Goal: Obtain resource: Download file/media

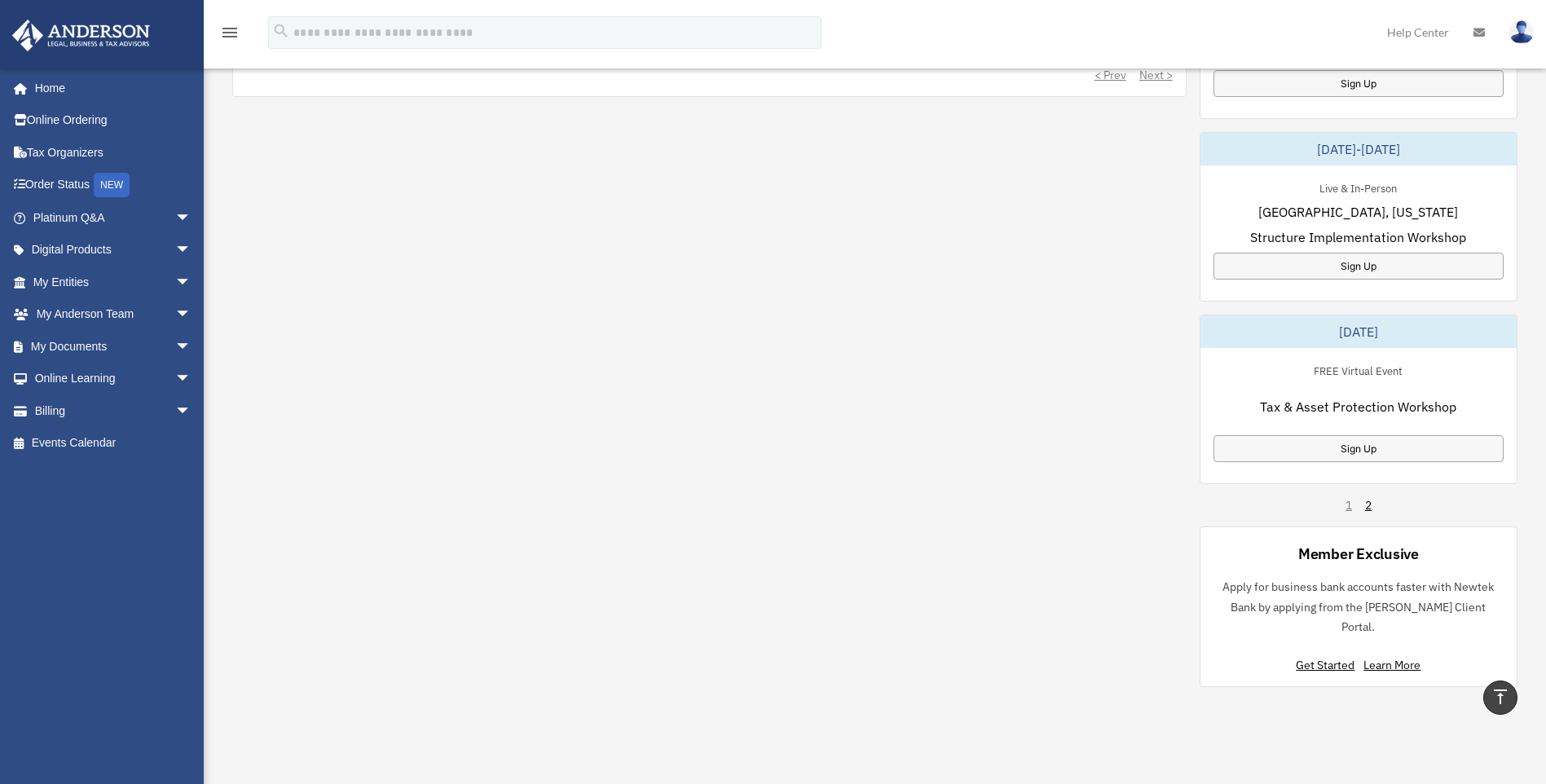
scroll to position [1173, 0]
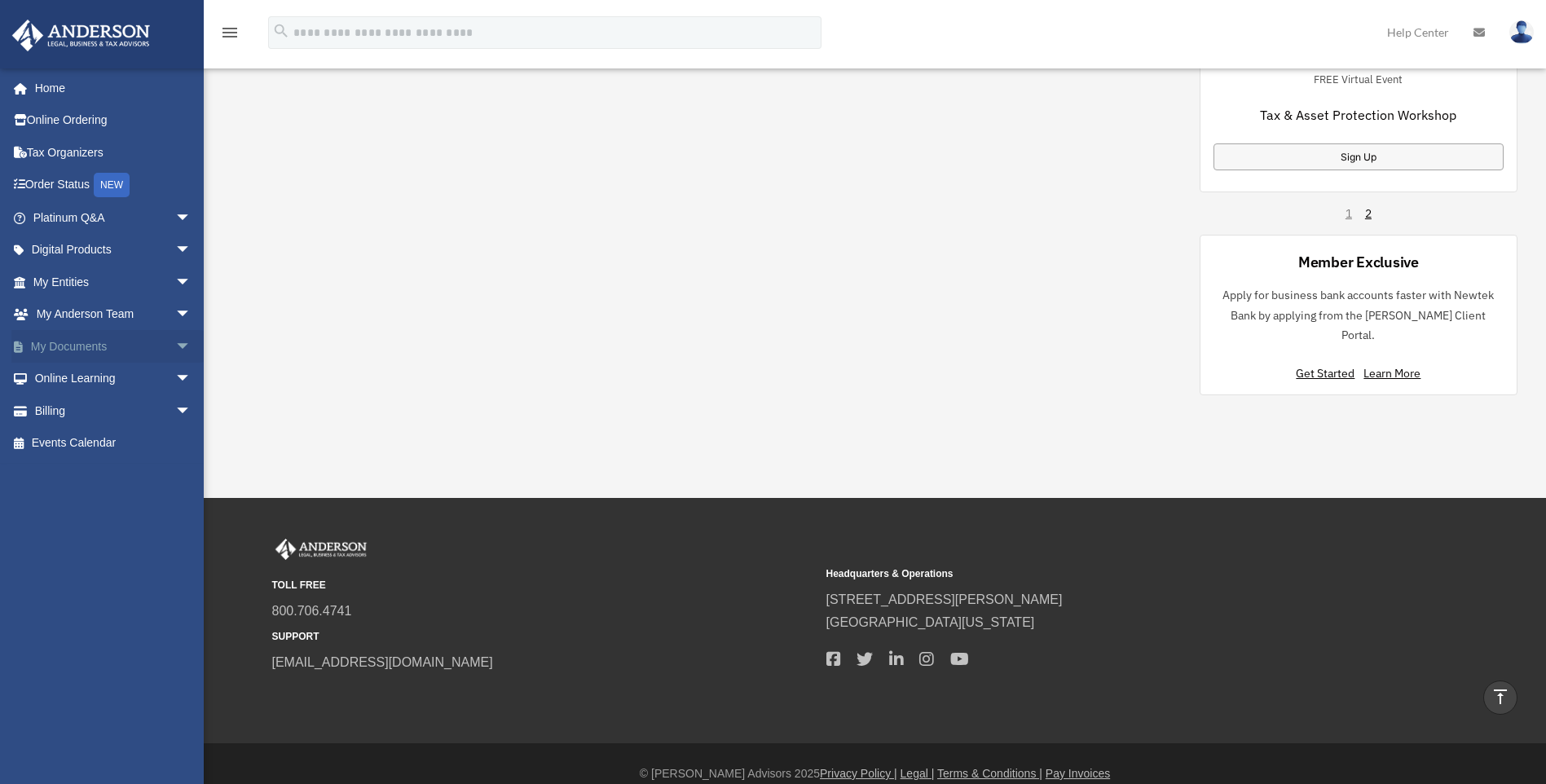
click at [57, 348] on link "My Documents arrow_drop_down" at bounding box center [113, 346] width 205 height 32
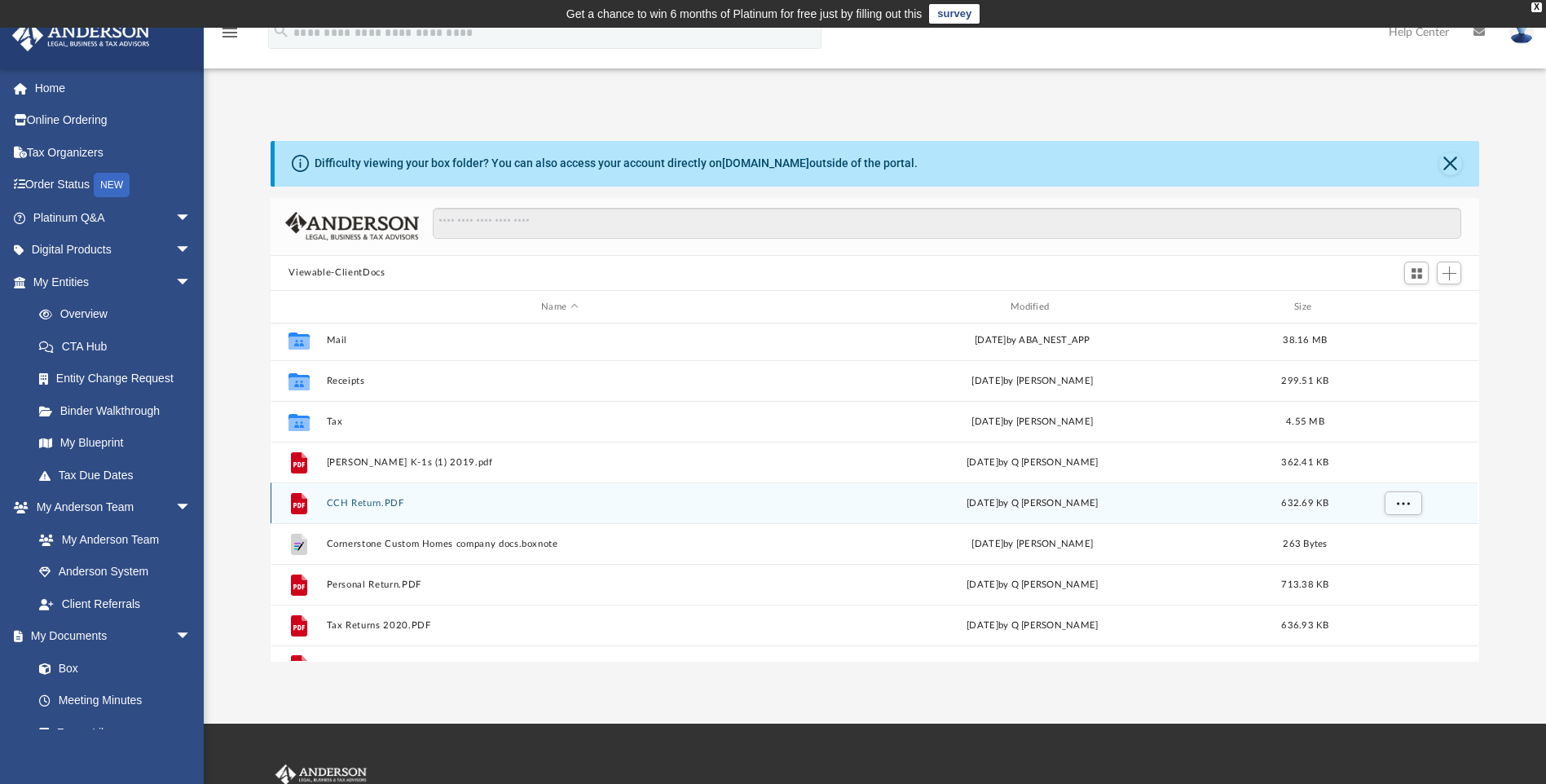
scroll to position [233, 0]
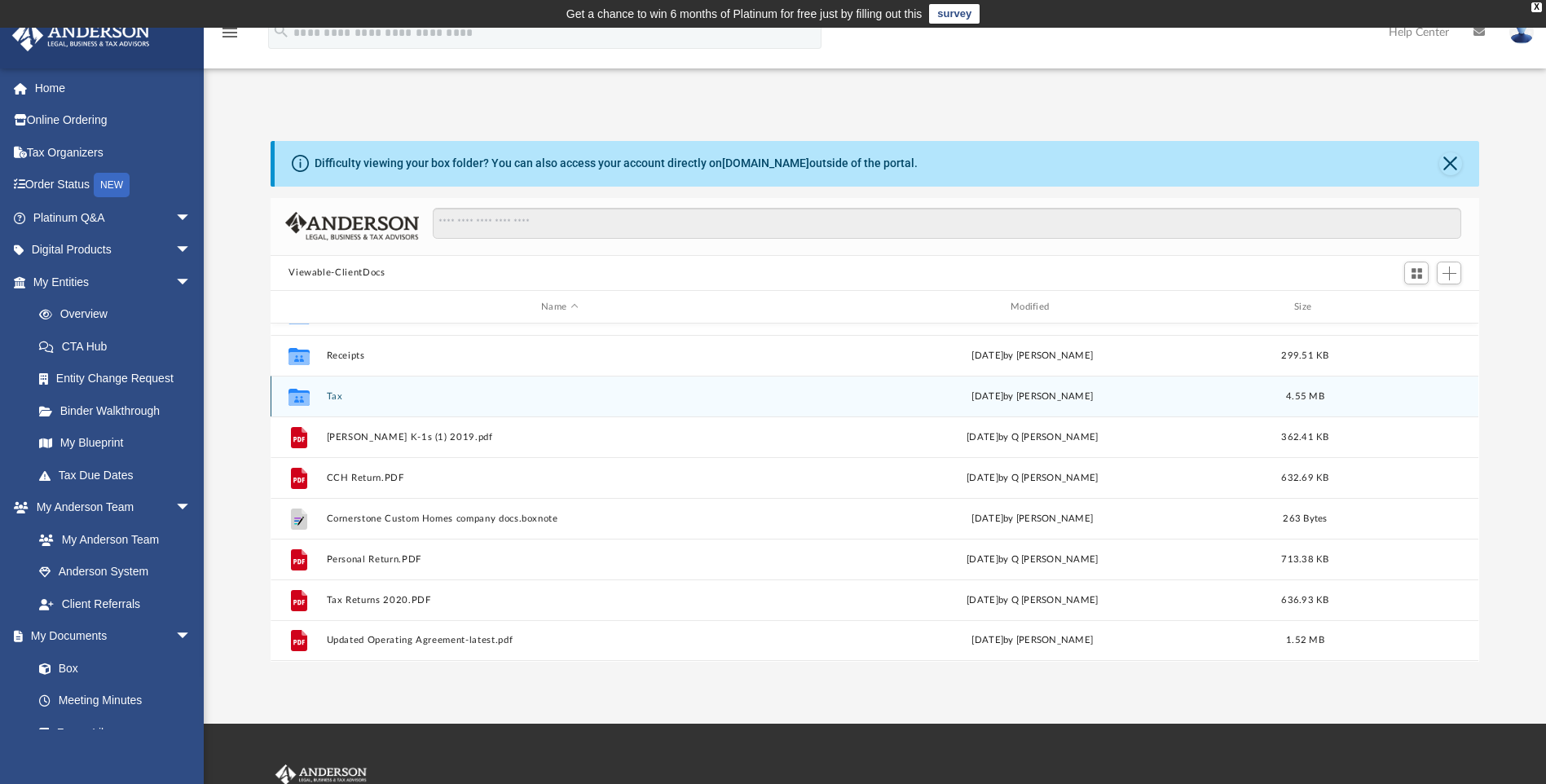
click at [328, 399] on button "Tax" at bounding box center [559, 396] width 466 height 10
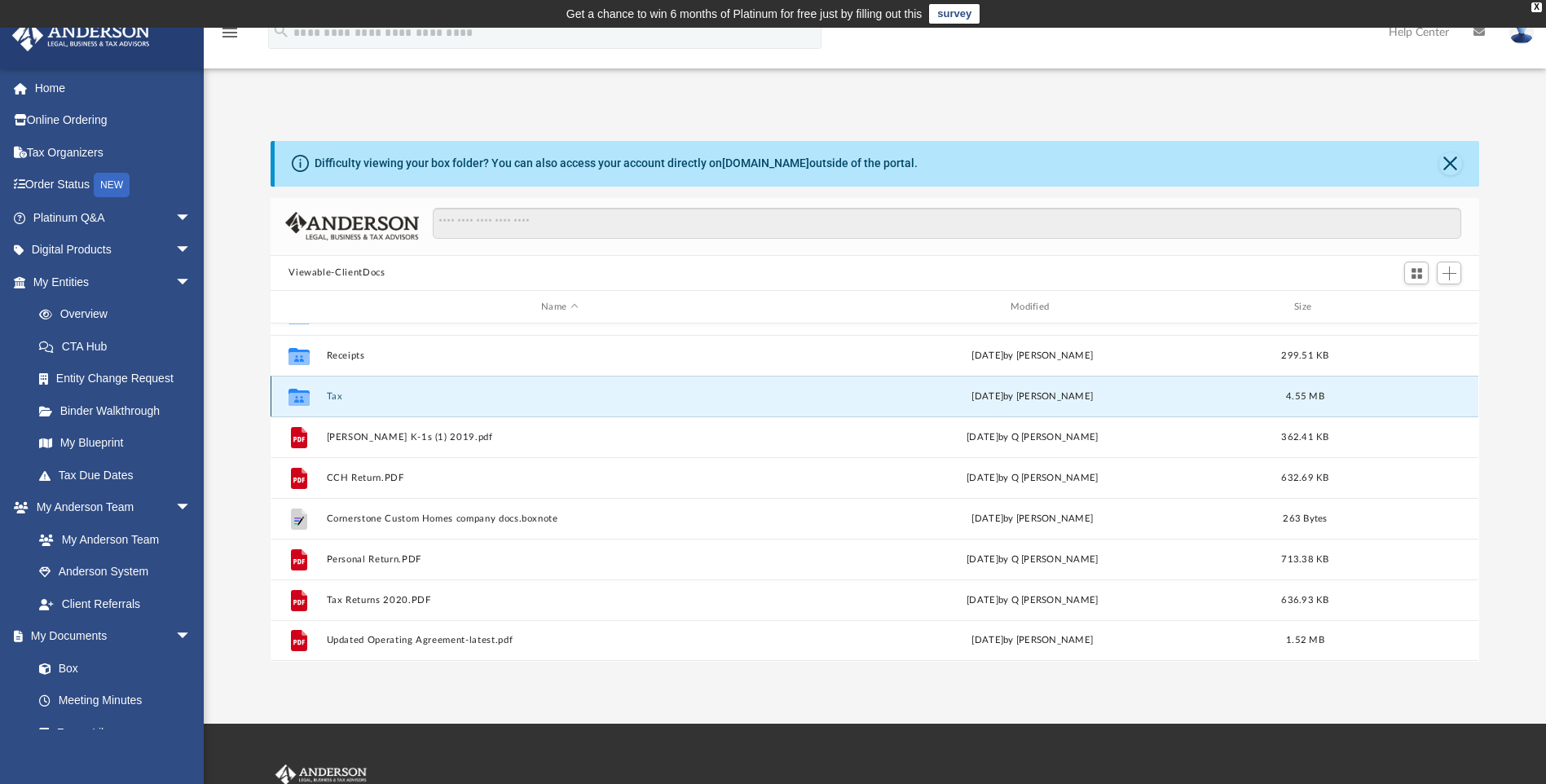
click at [328, 399] on button "Tax" at bounding box center [559, 396] width 466 height 10
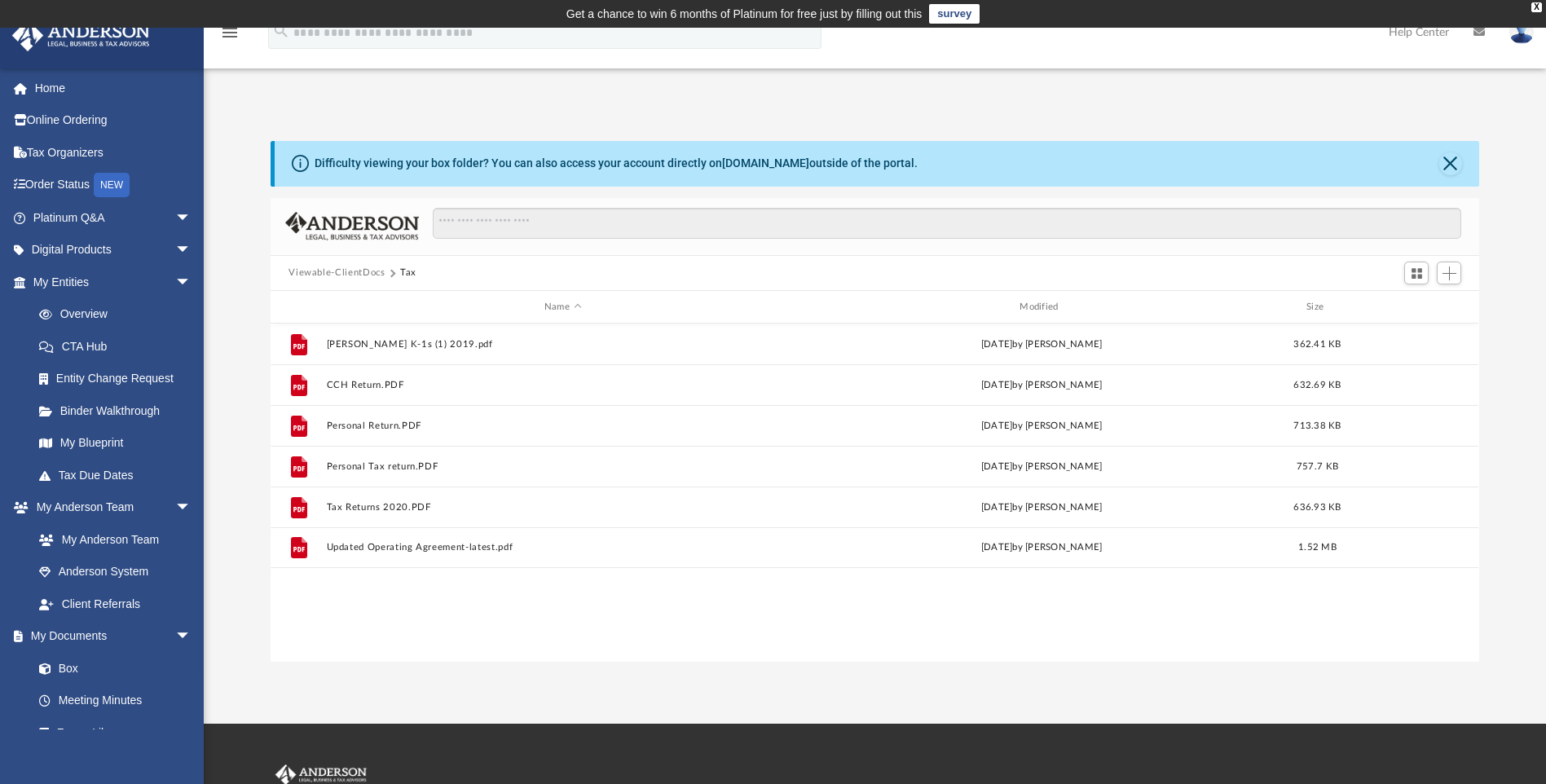
click at [357, 274] on button "Viewable-ClientDocs" at bounding box center [336, 273] width 96 height 15
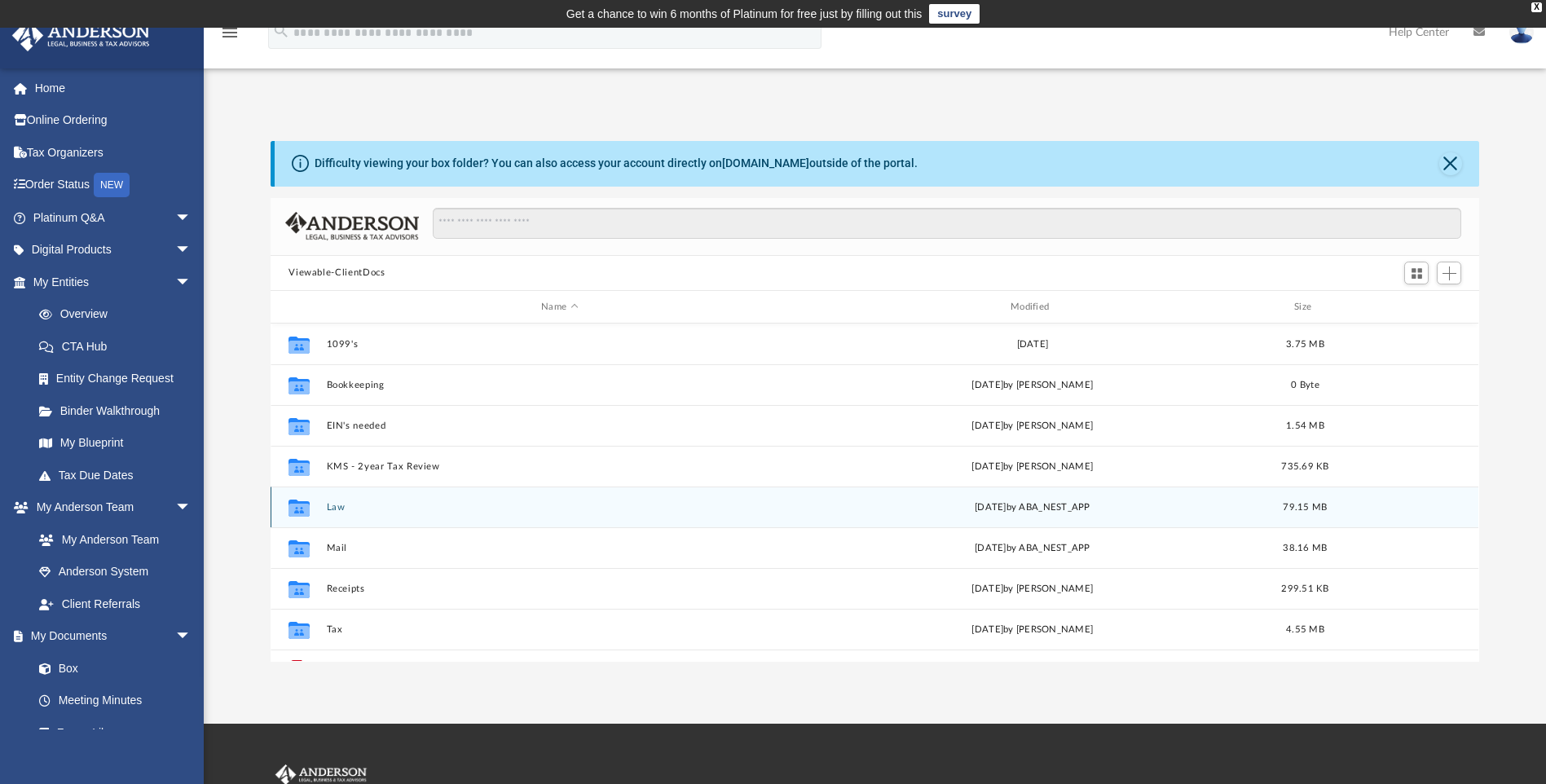
click at [331, 507] on button "Law" at bounding box center [559, 507] width 466 height 10
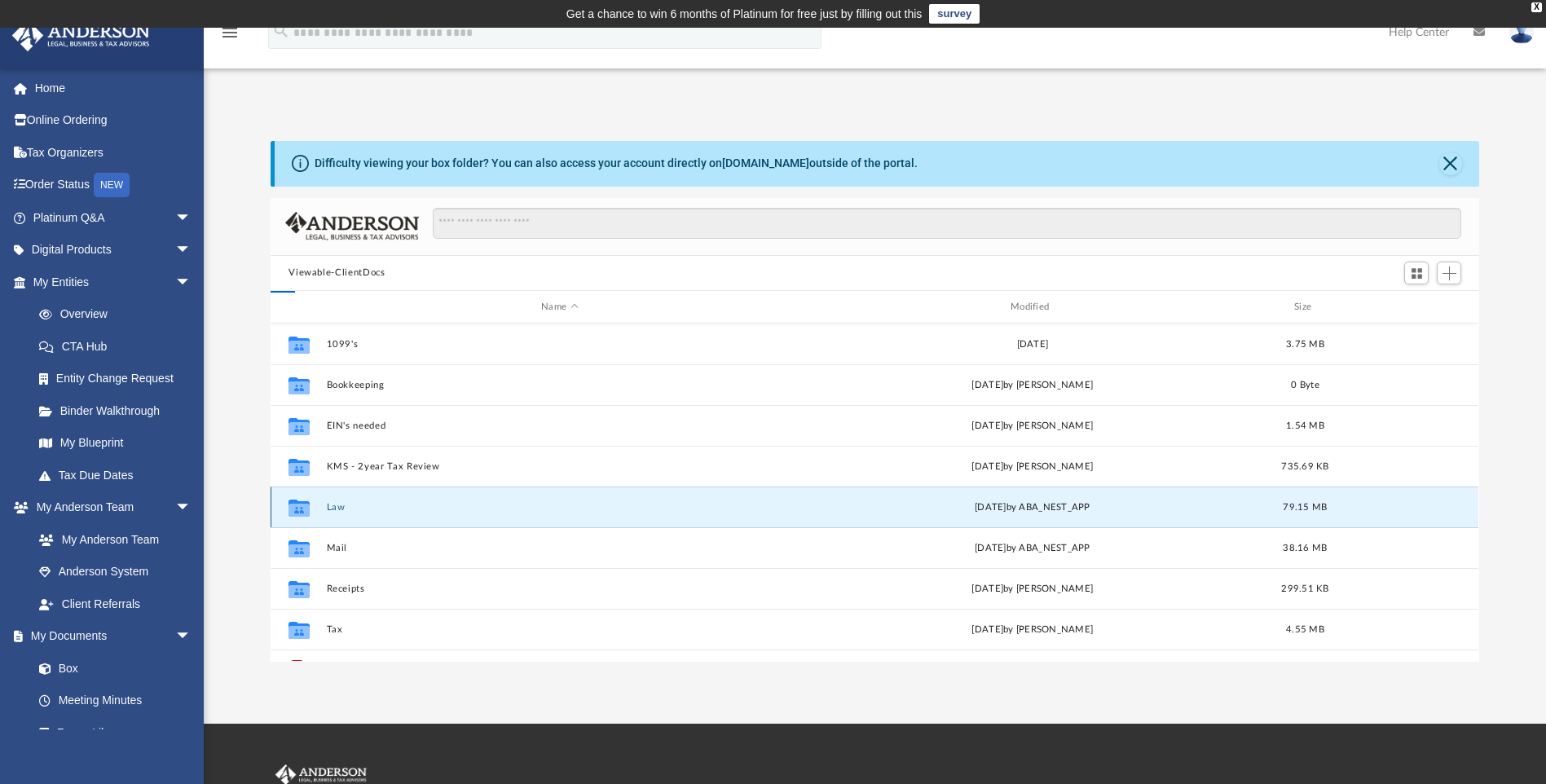
click at [331, 507] on button "Law" at bounding box center [559, 507] width 466 height 10
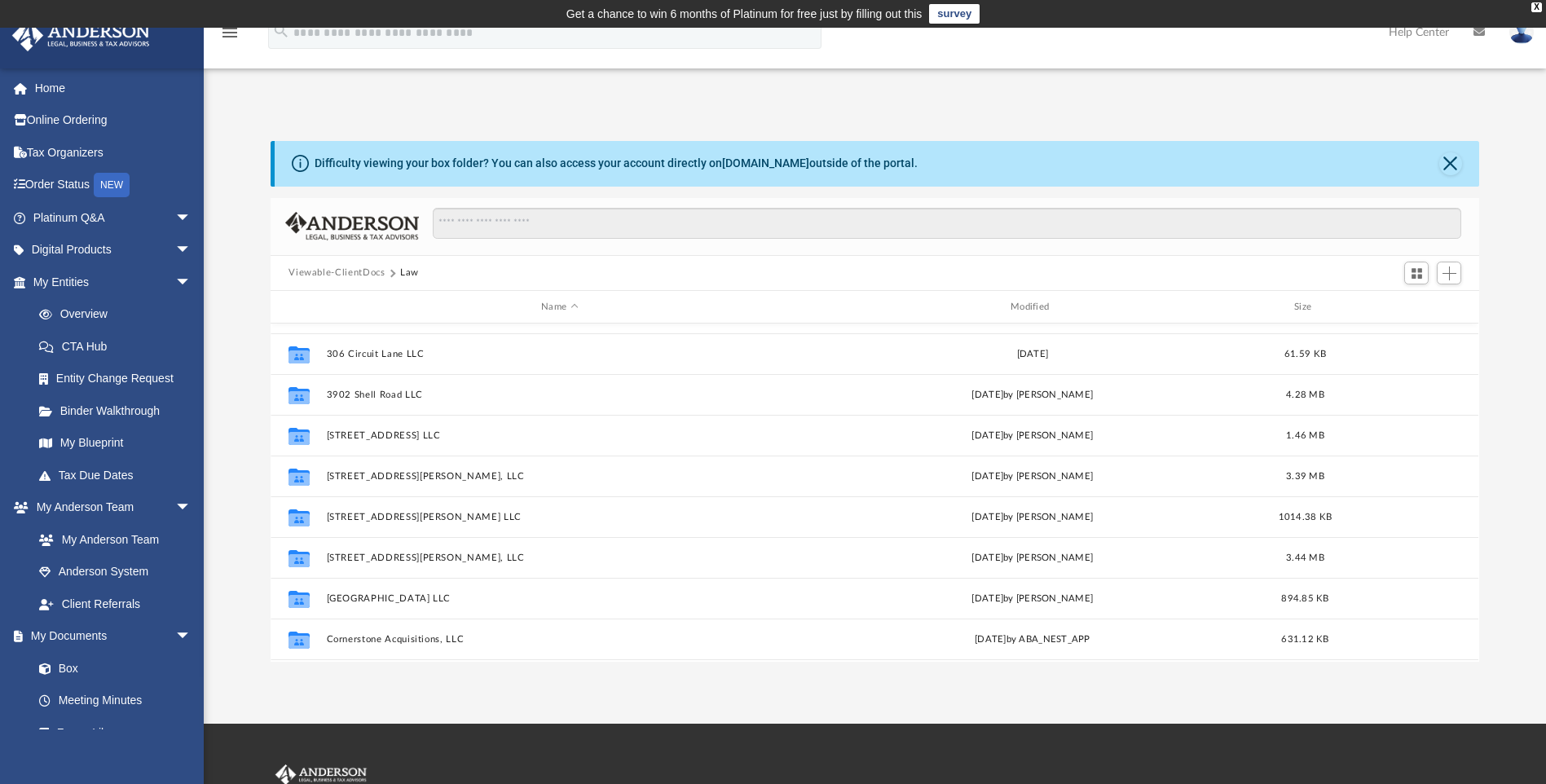
scroll to position [245, 0]
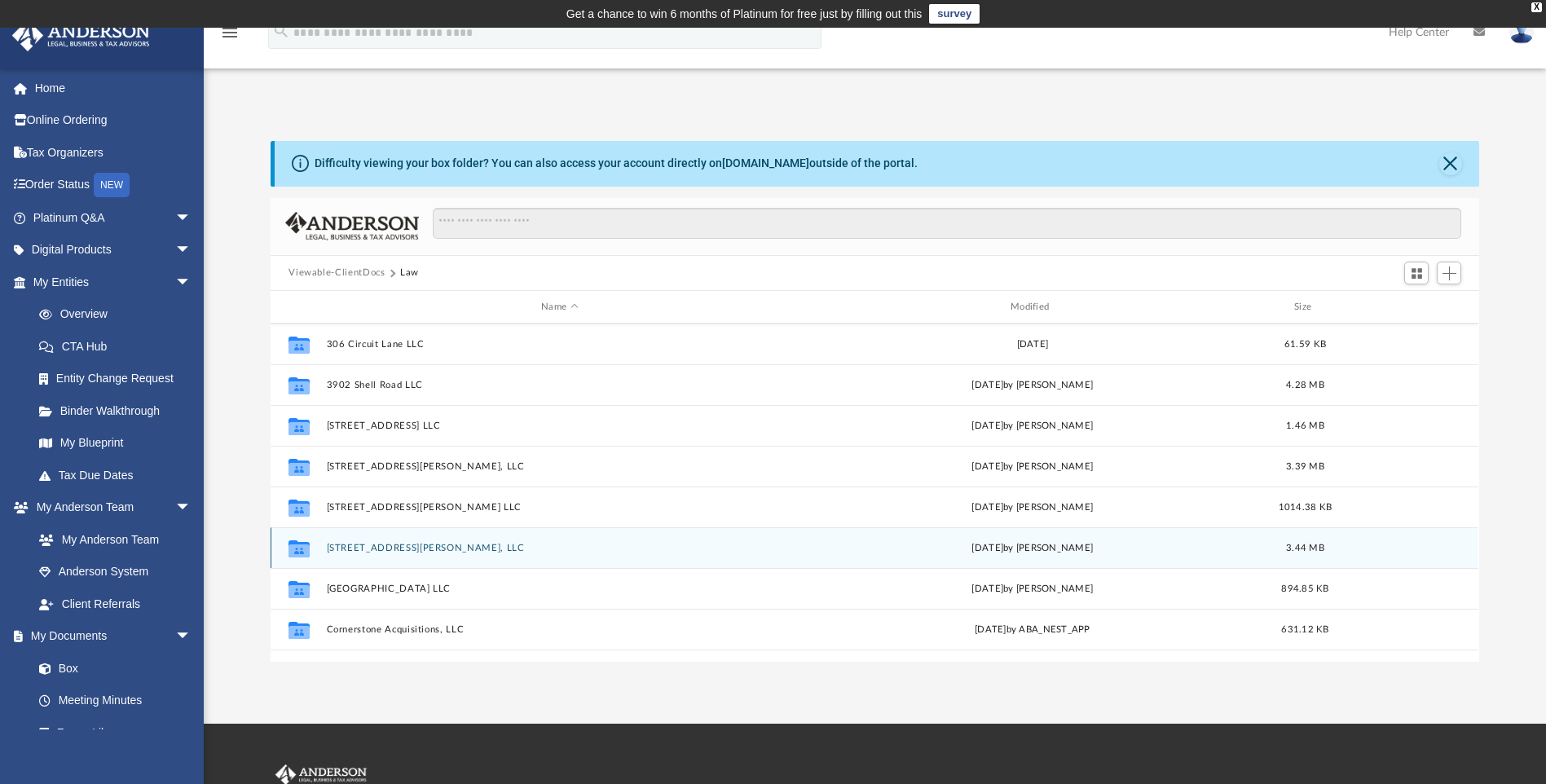
click at [377, 549] on button "855 Winn Street, LLC" at bounding box center [559, 548] width 466 height 10
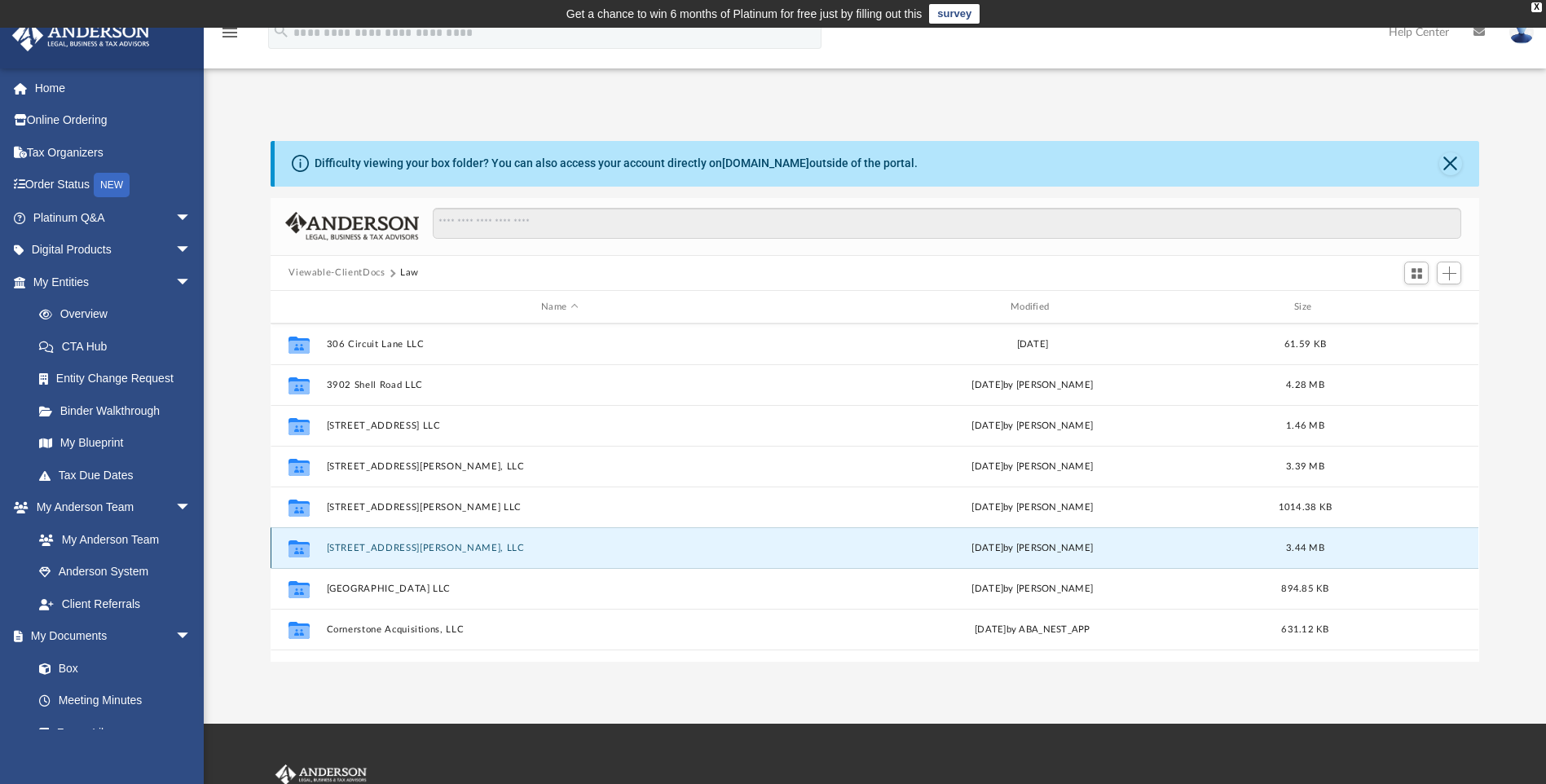
click at [377, 549] on button "855 Winn Street, LLC" at bounding box center [559, 548] width 466 height 10
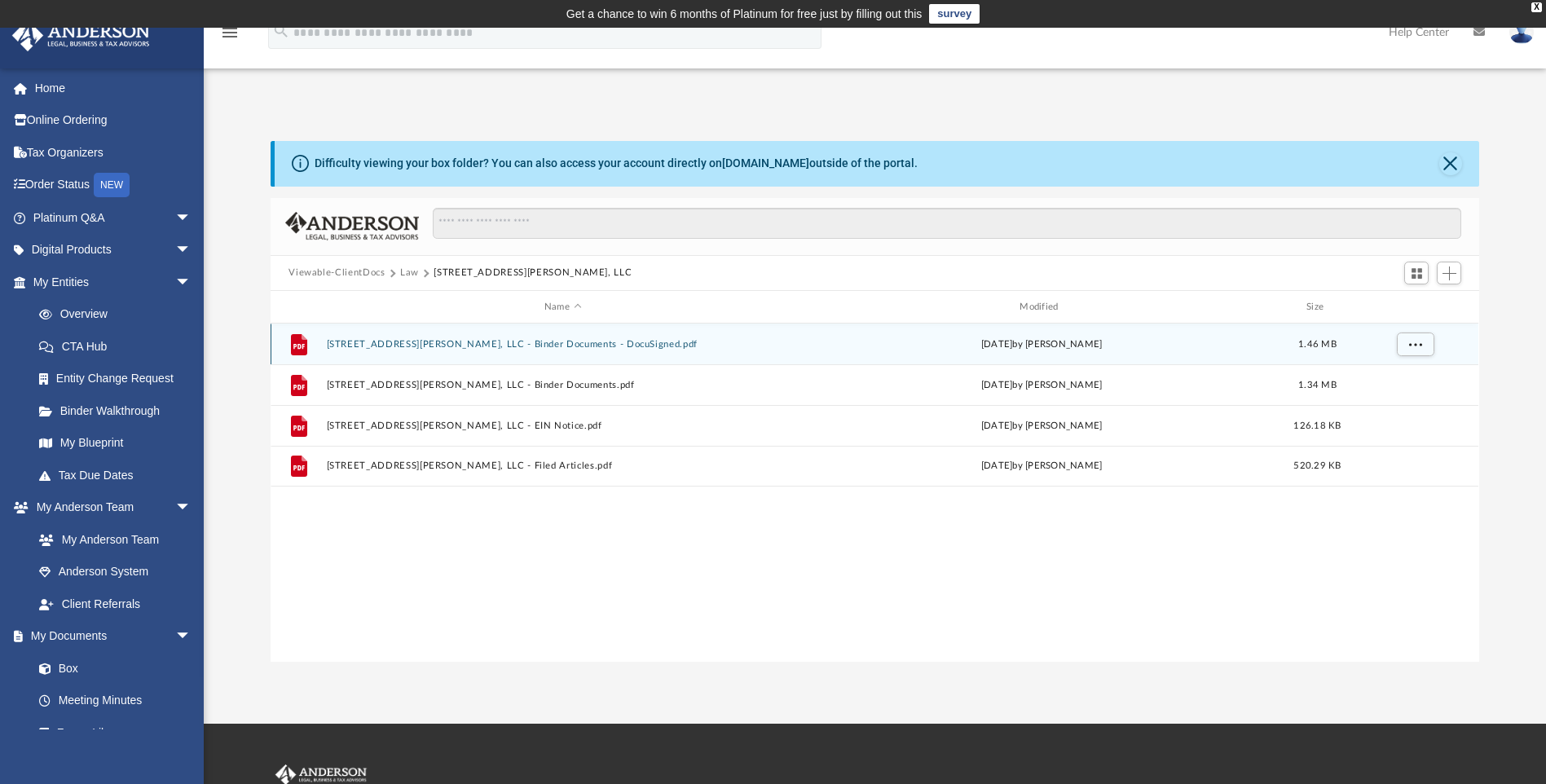
click at [572, 341] on button "855 Winn Street, LLC - Binder Documents - DocuSigned.pdf" at bounding box center [562, 344] width 471 height 10
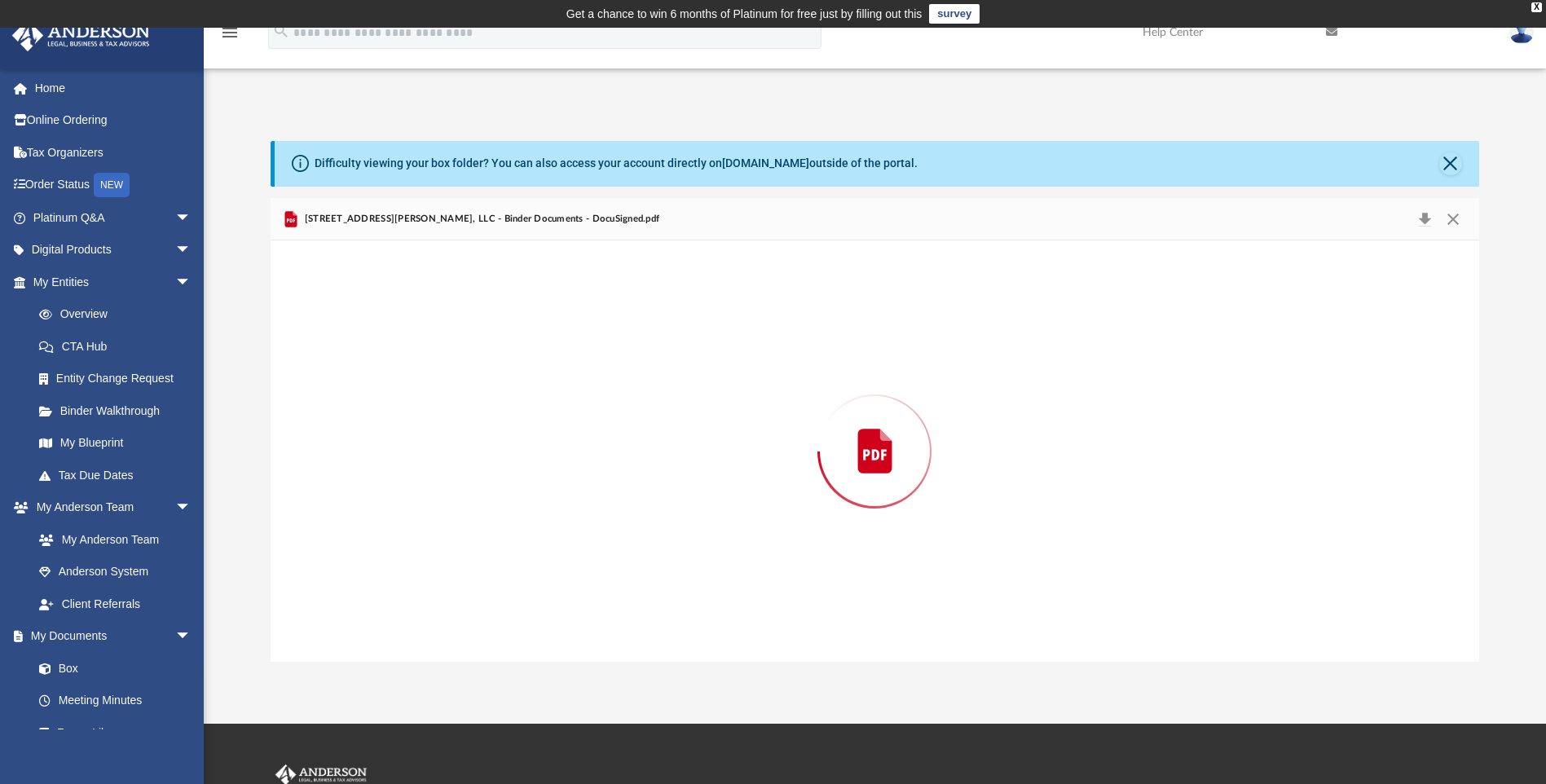
click at [572, 341] on div "Preview" at bounding box center [874, 450] width 1208 height 421
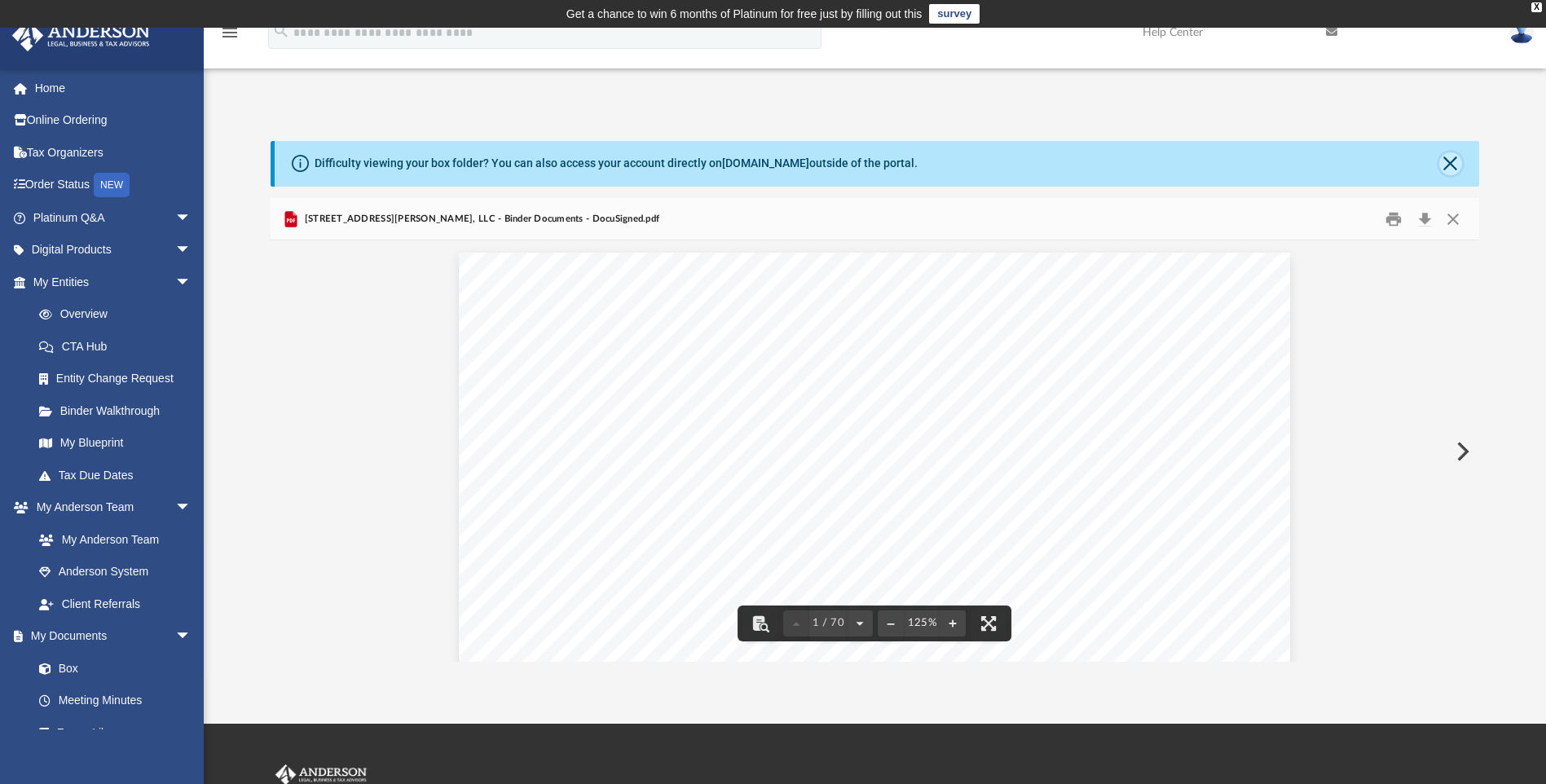
click at [1454, 164] on button "Close" at bounding box center [1450, 164] width 23 height 23
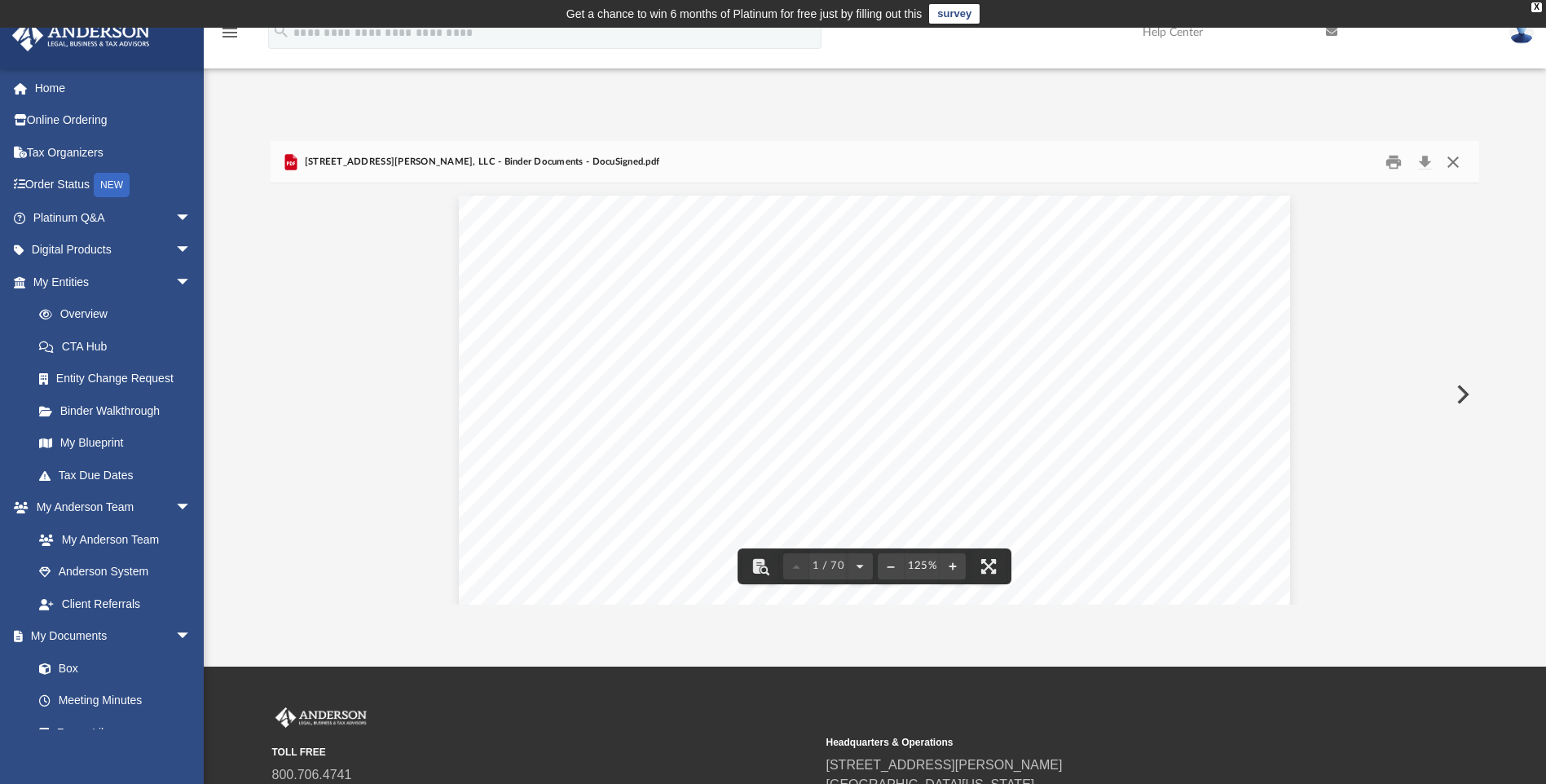
click at [1452, 162] on button "Close" at bounding box center [1453, 161] width 30 height 25
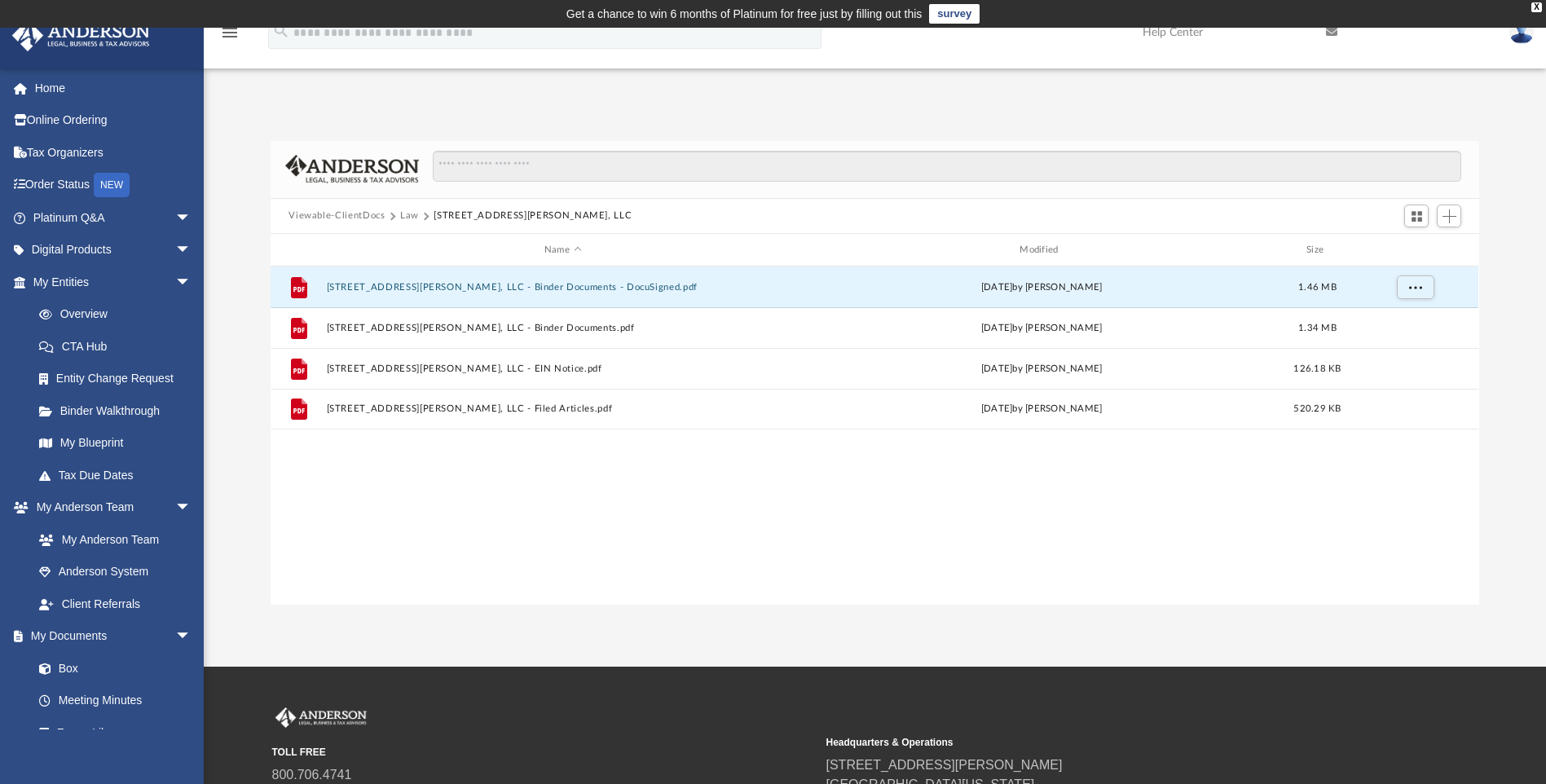
click at [353, 212] on button "Viewable-ClientDocs" at bounding box center [336, 215] width 96 height 15
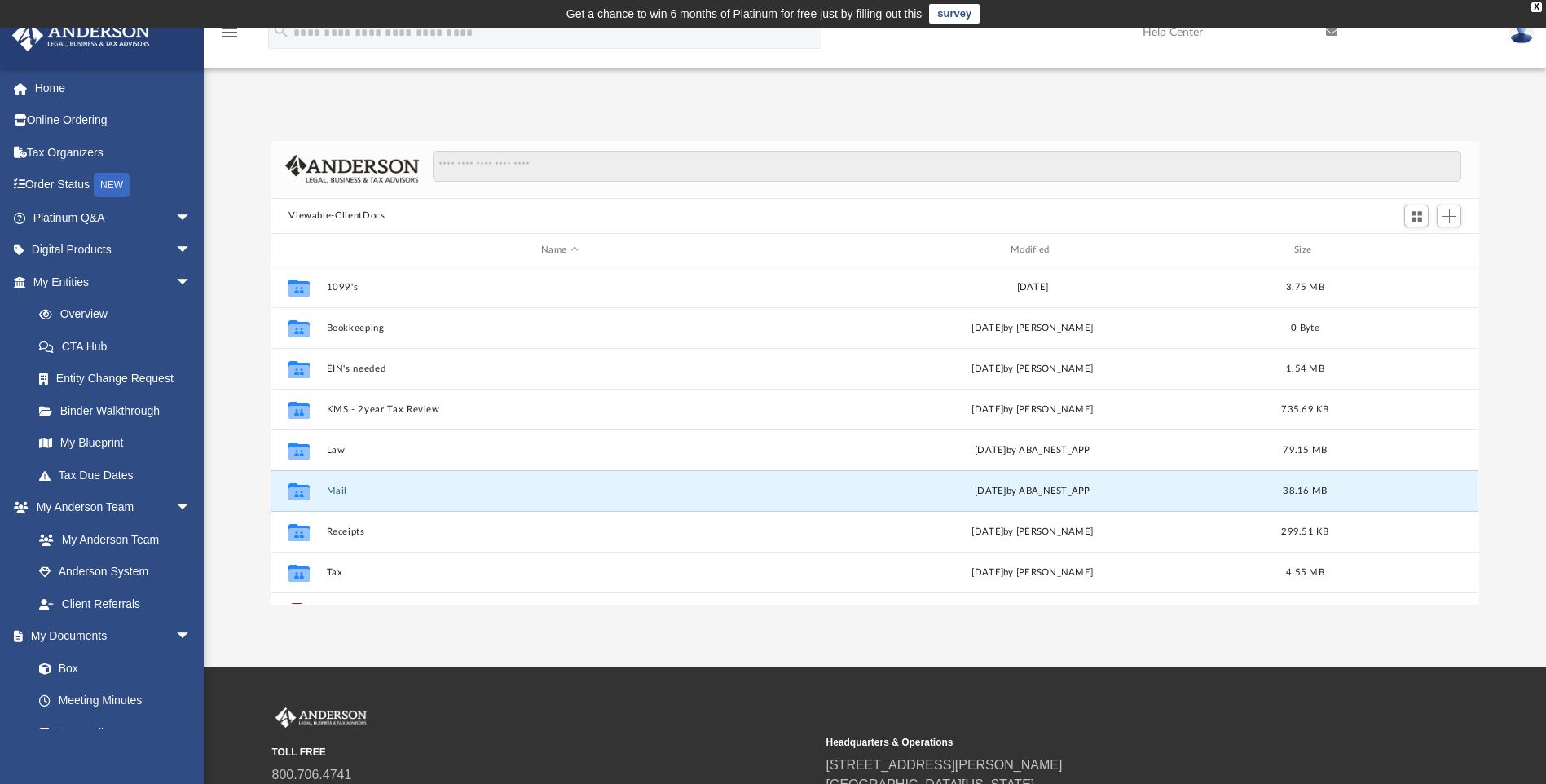
click at [344, 487] on button "Mail" at bounding box center [559, 490] width 466 height 10
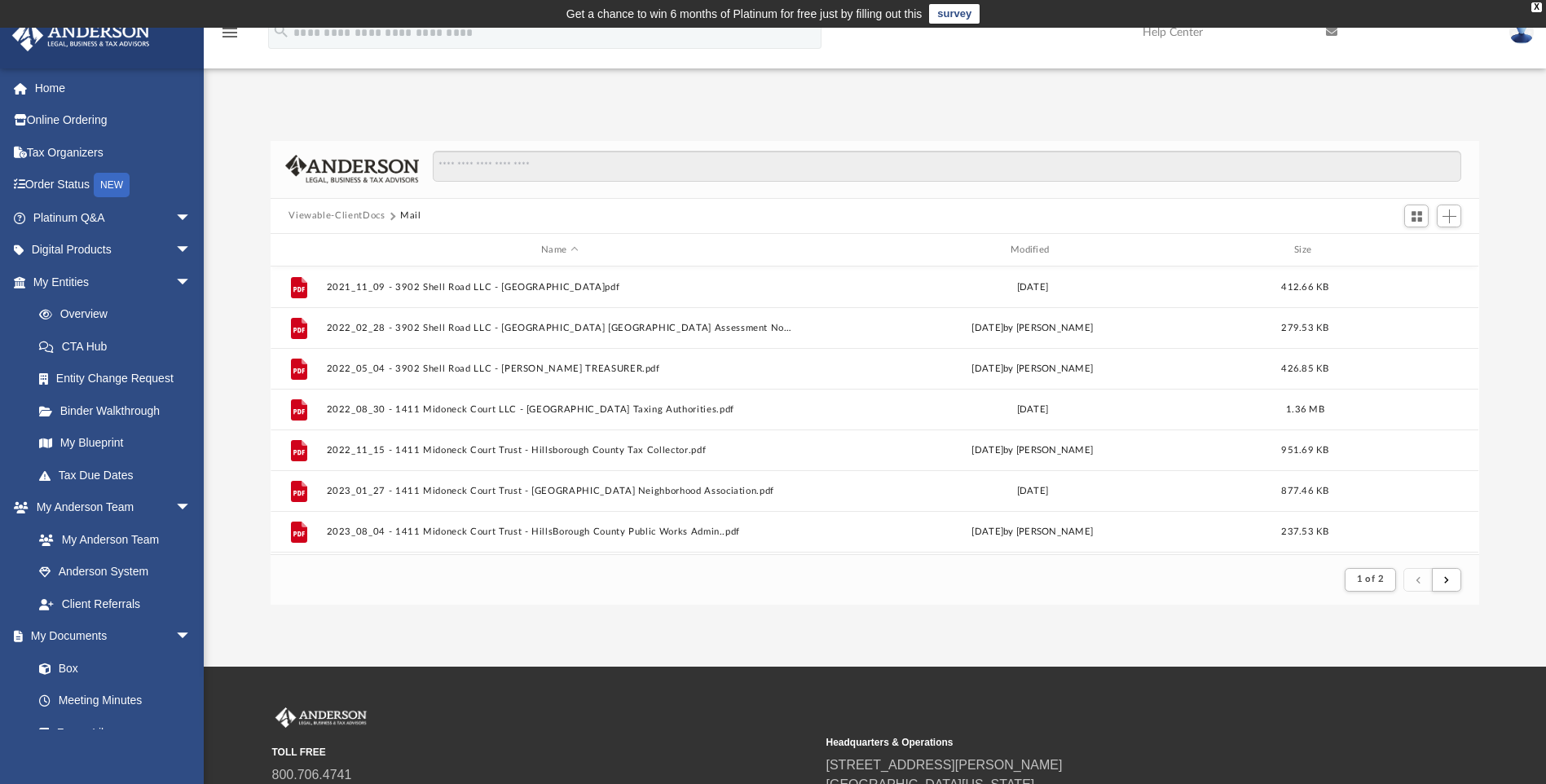
click at [366, 213] on button "Viewable-ClientDocs" at bounding box center [336, 215] width 96 height 15
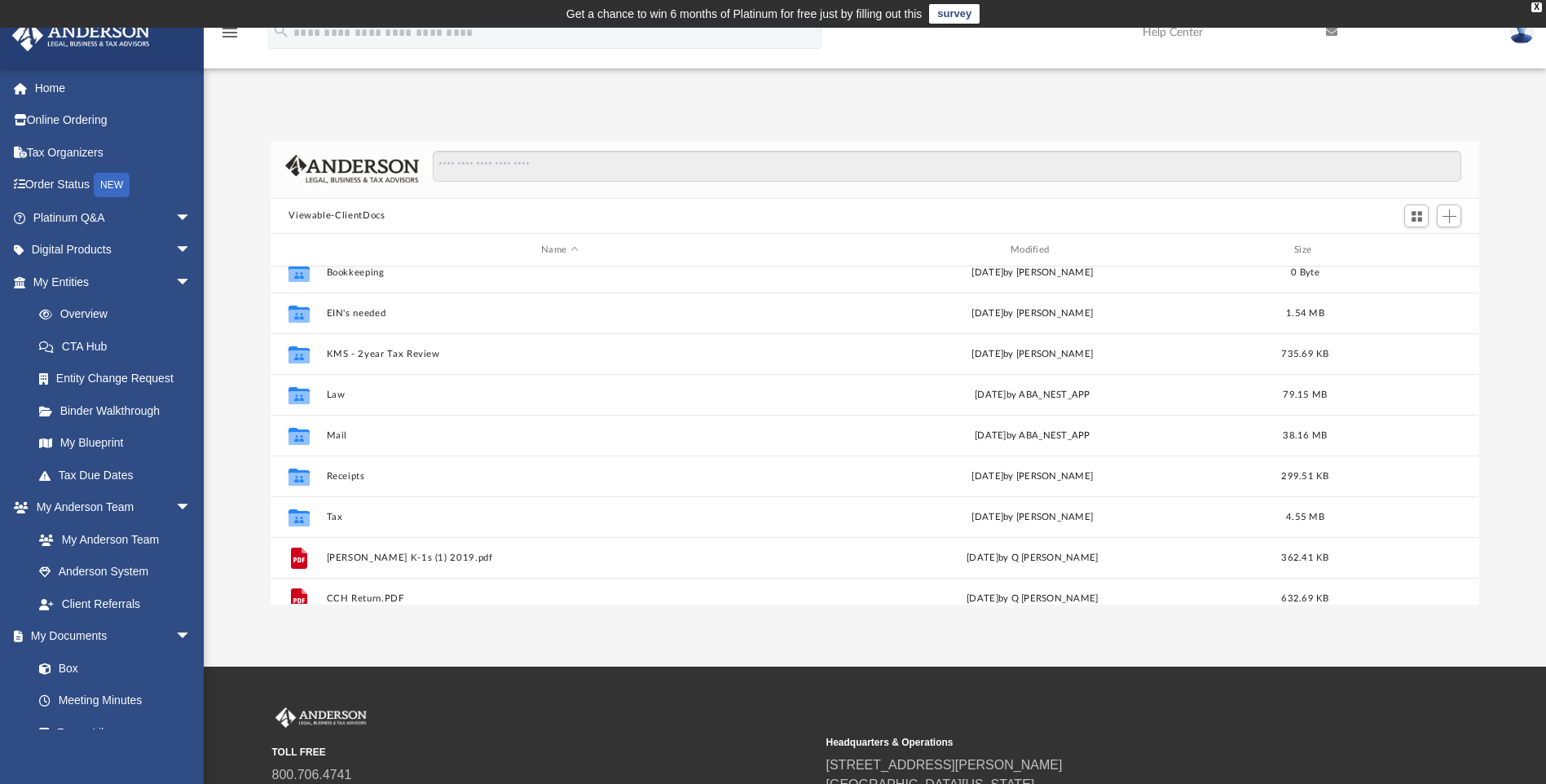
scroll to position [82, 0]
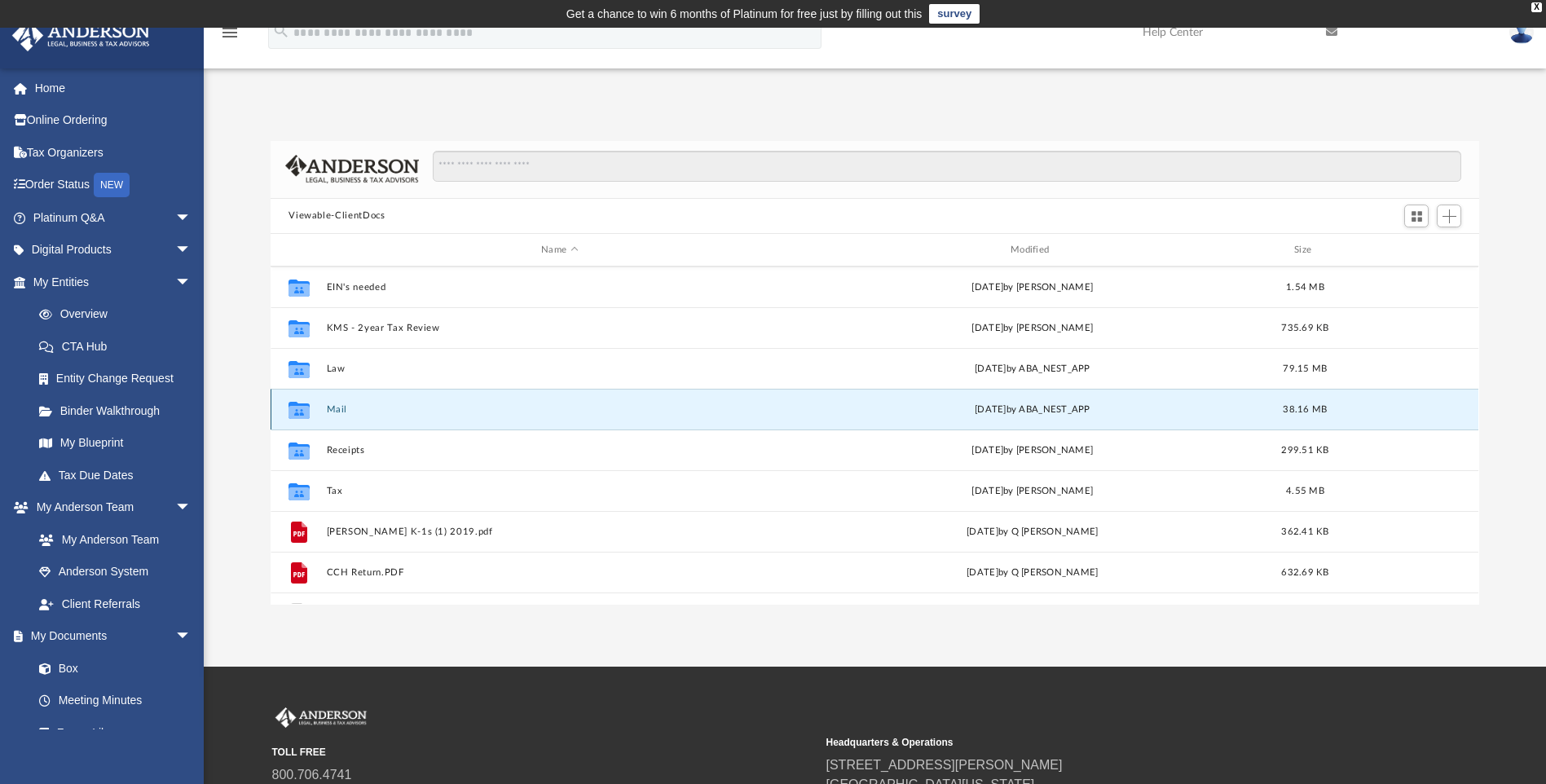
click at [349, 413] on button "Mail" at bounding box center [559, 409] width 466 height 10
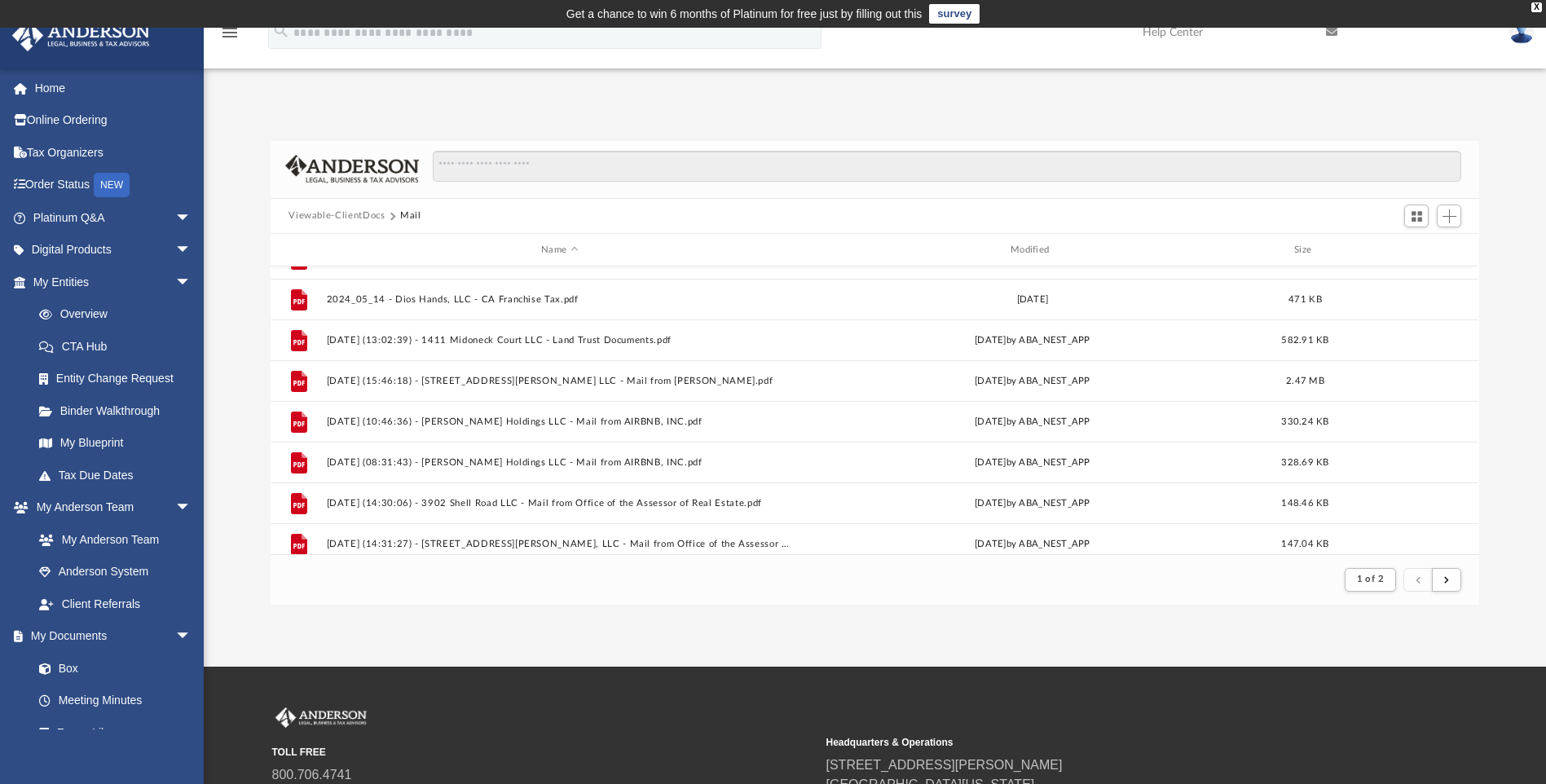
scroll to position [1749, 0]
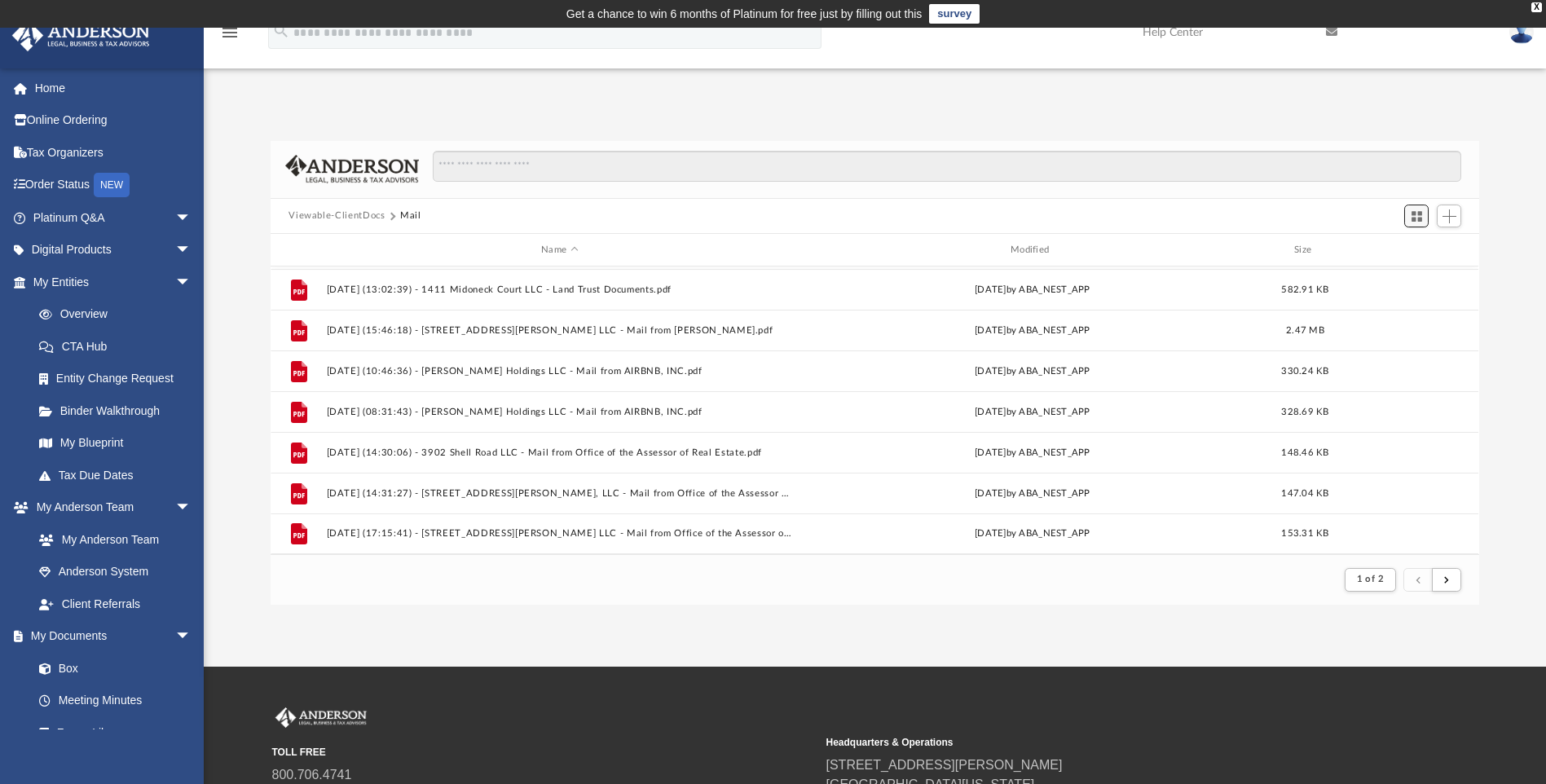
click at [1414, 220] on span "Switch to Grid View" at bounding box center [1417, 216] width 14 height 14
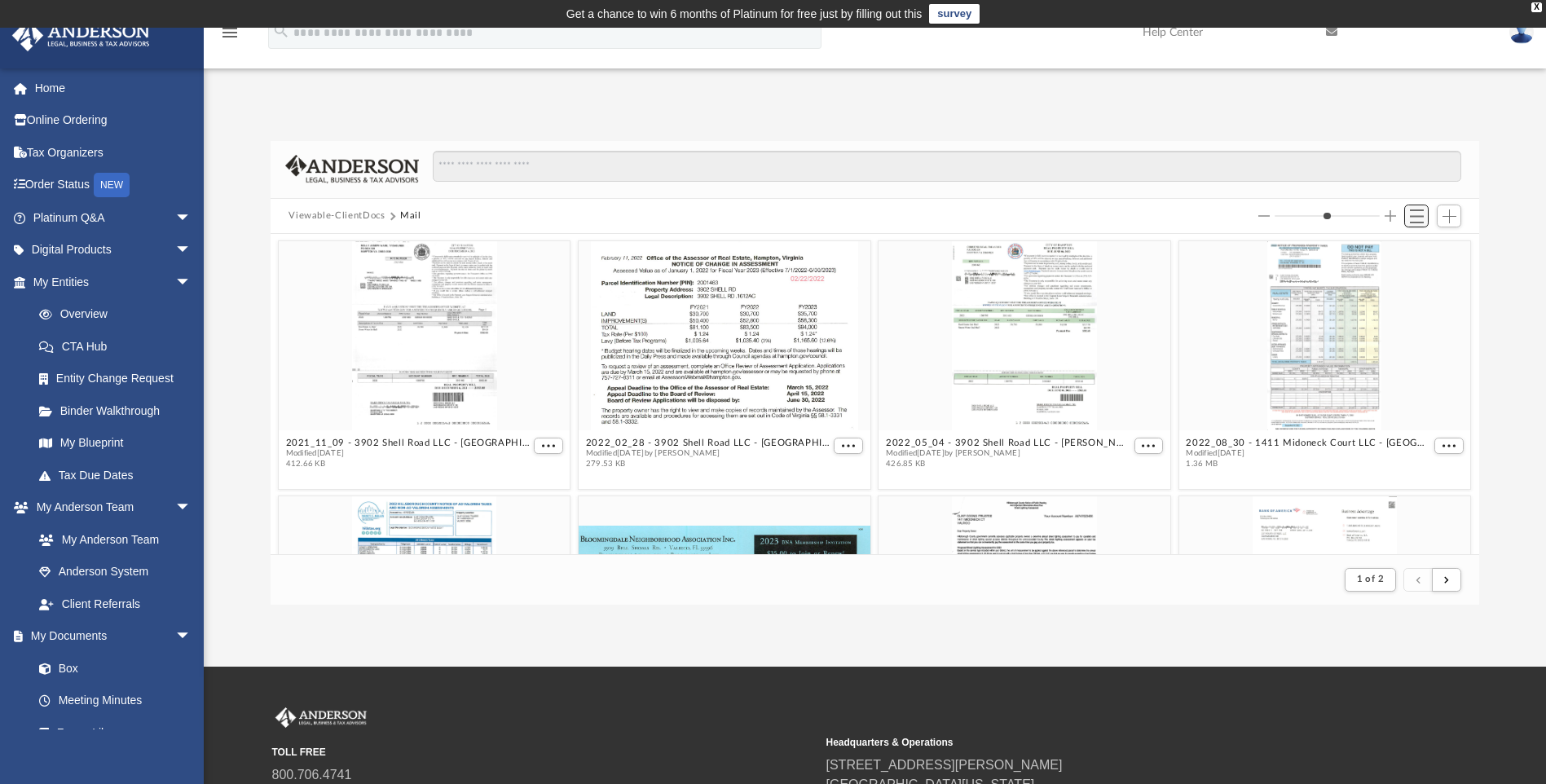
scroll to position [308, 1197]
click at [1412, 213] on span "Switch to List View" at bounding box center [1417, 216] width 14 height 14
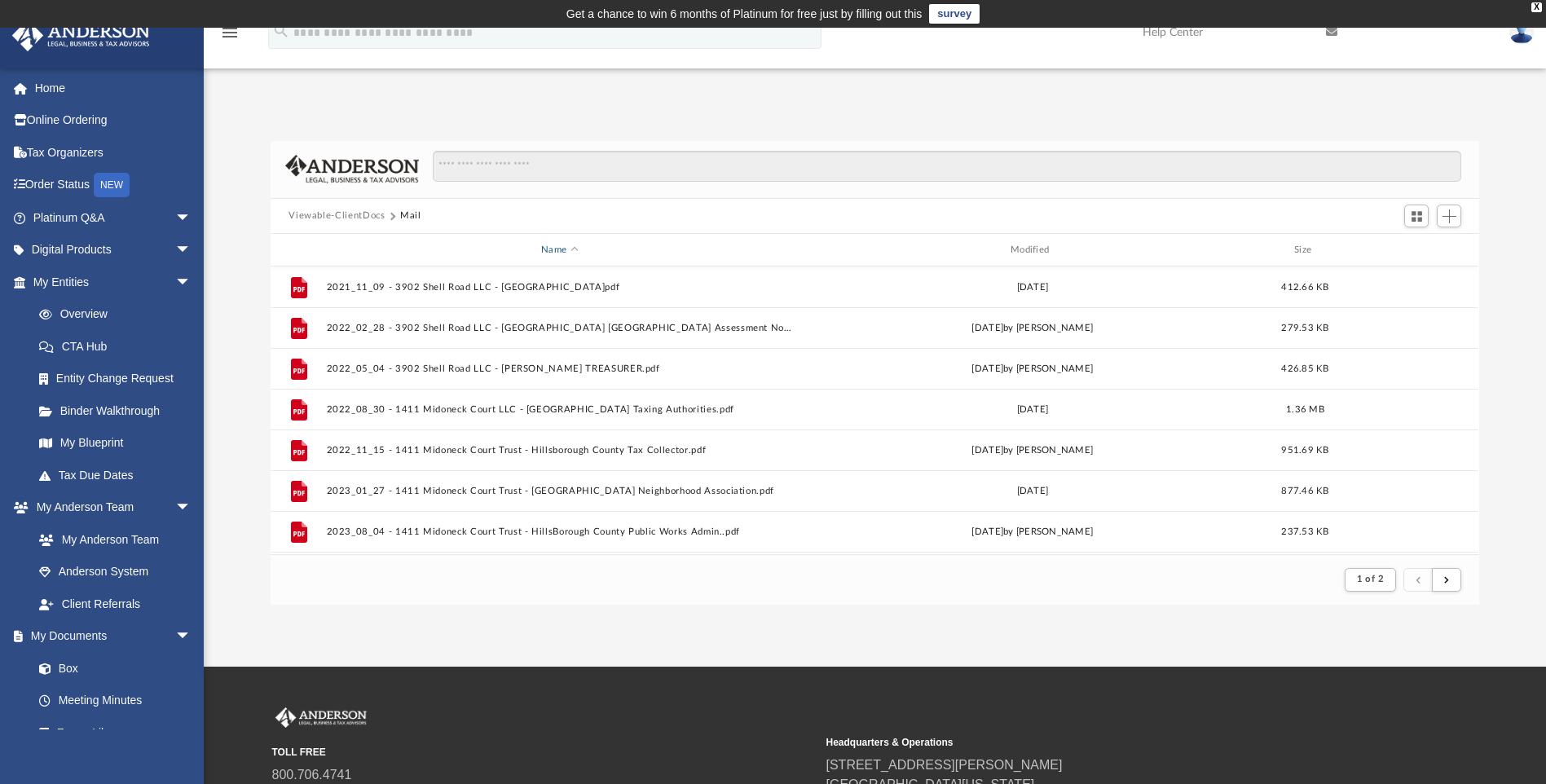
click at [573, 249] on span "Name" at bounding box center [574, 249] width 6 height 6
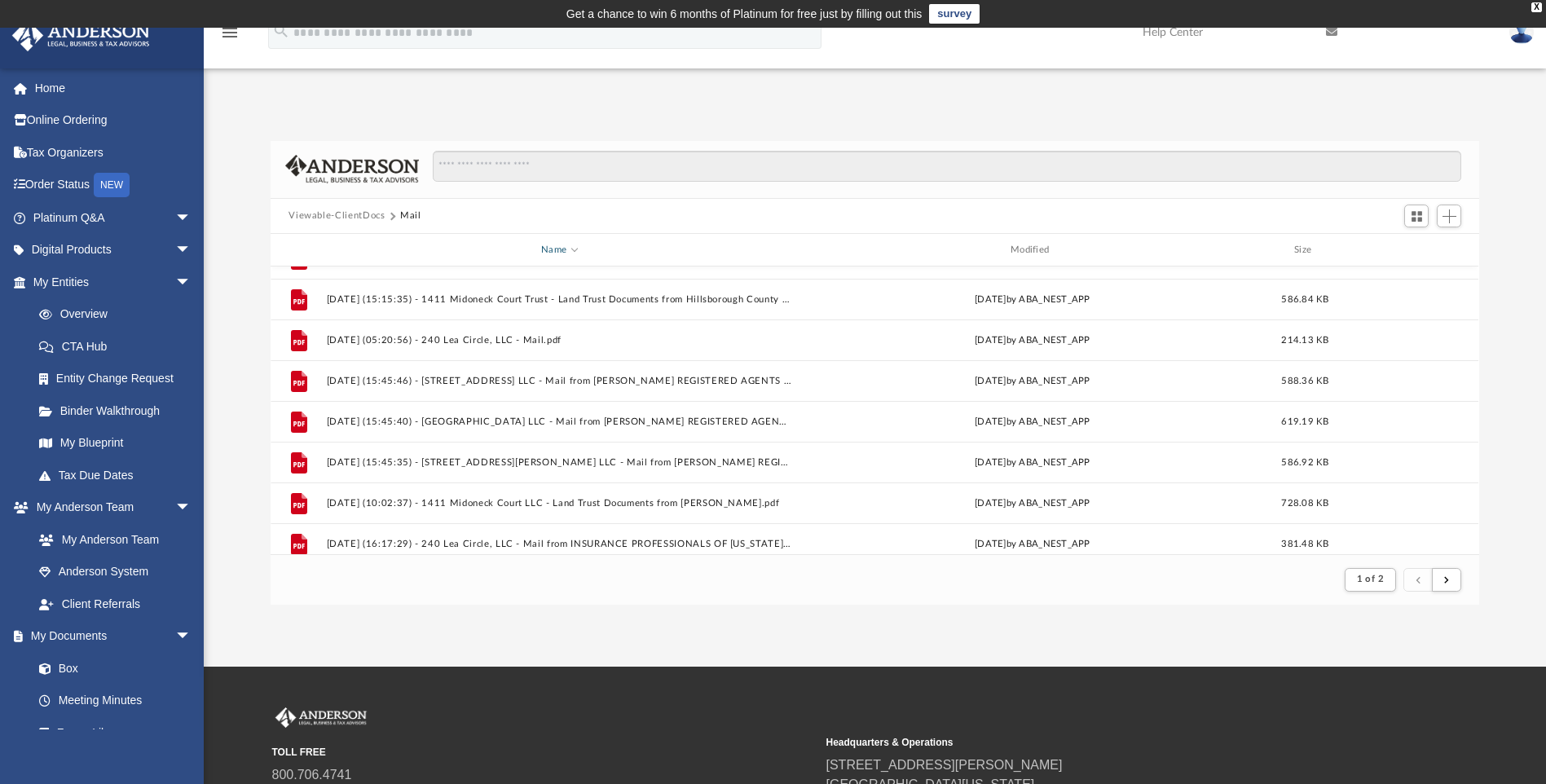
scroll to position [0, 0]
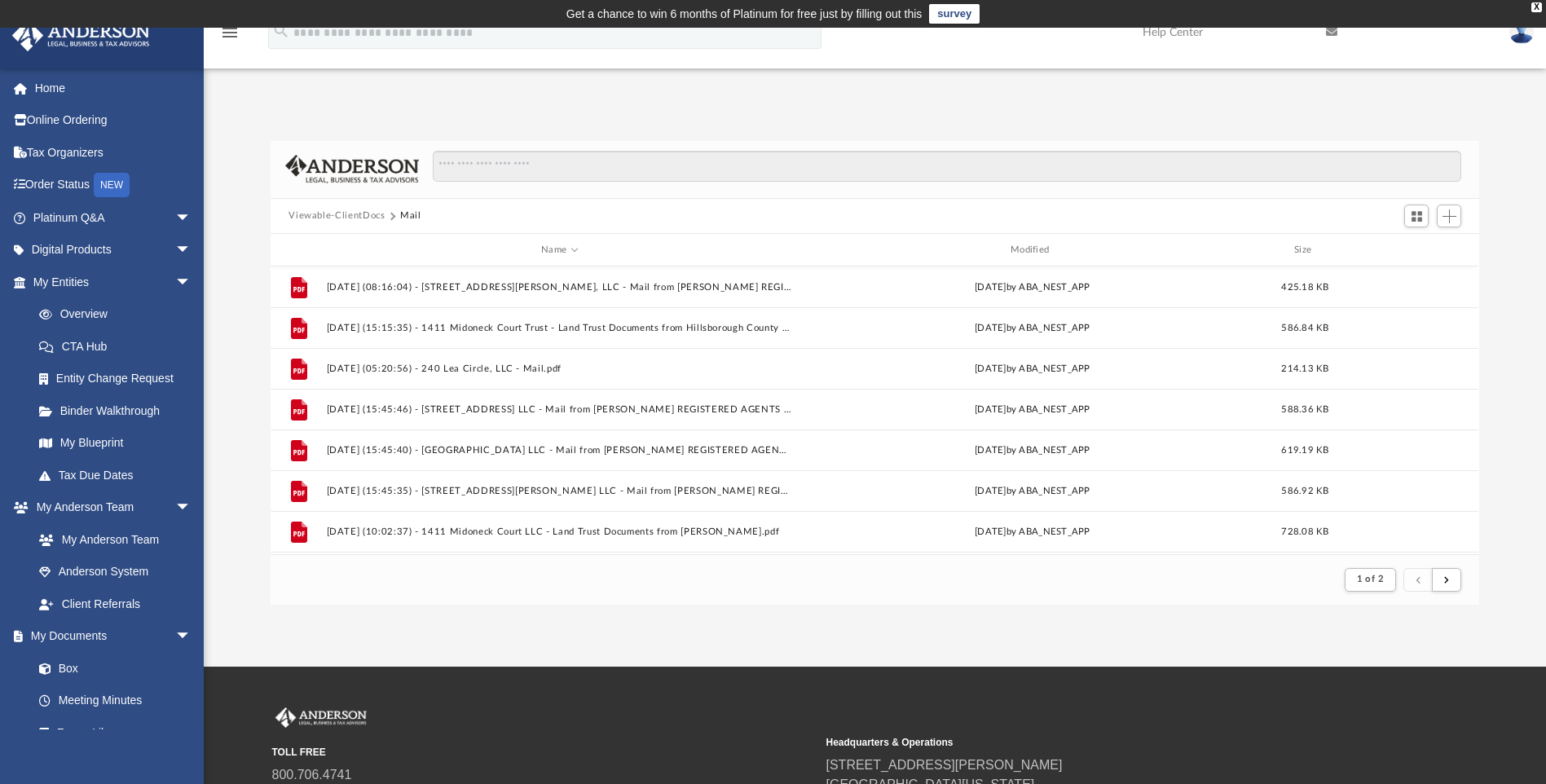
click at [339, 213] on button "Viewable-ClientDocs" at bounding box center [336, 215] width 96 height 15
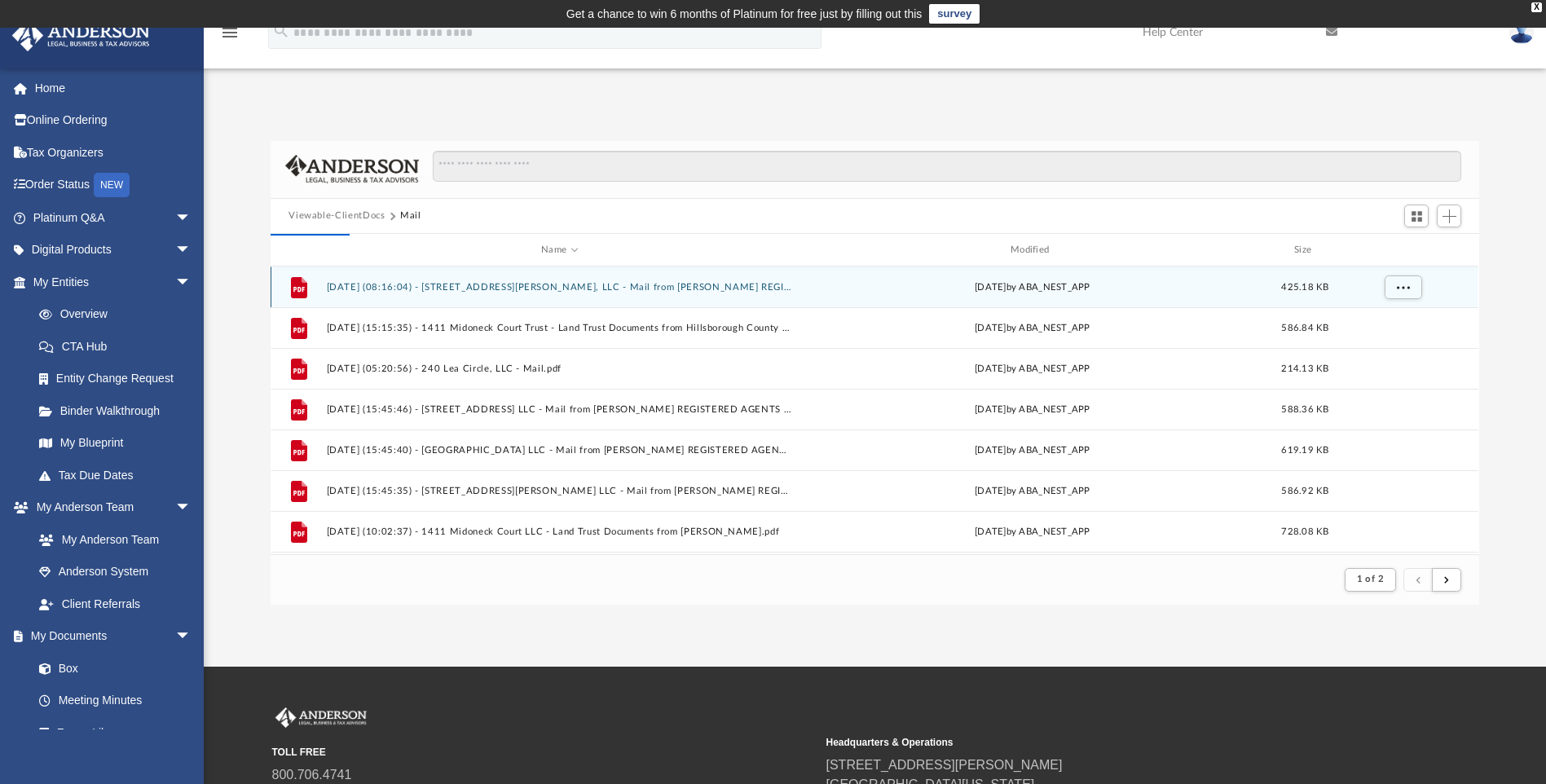
scroll to position [358, 1197]
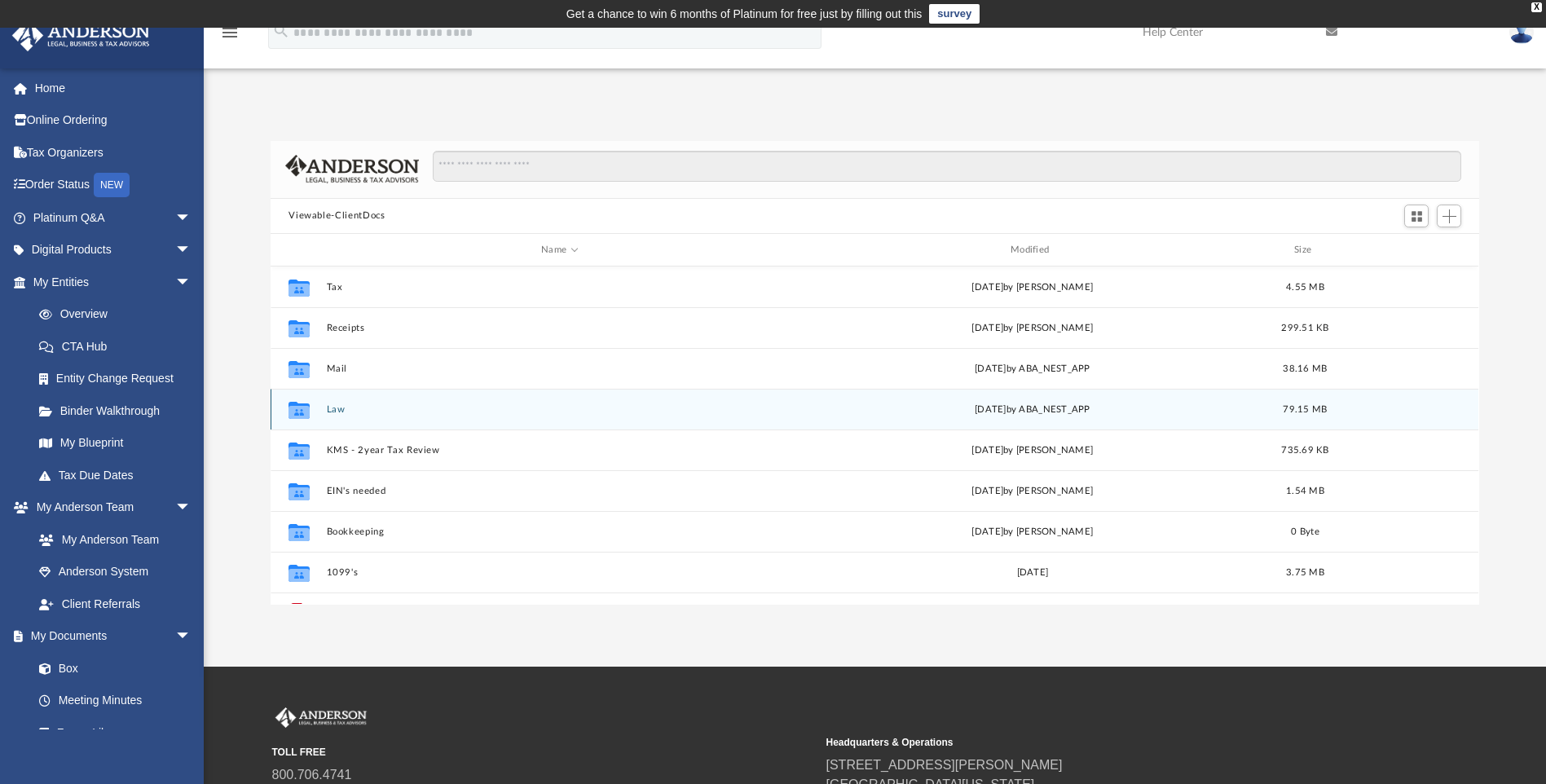
click at [341, 408] on button "Law" at bounding box center [559, 409] width 466 height 10
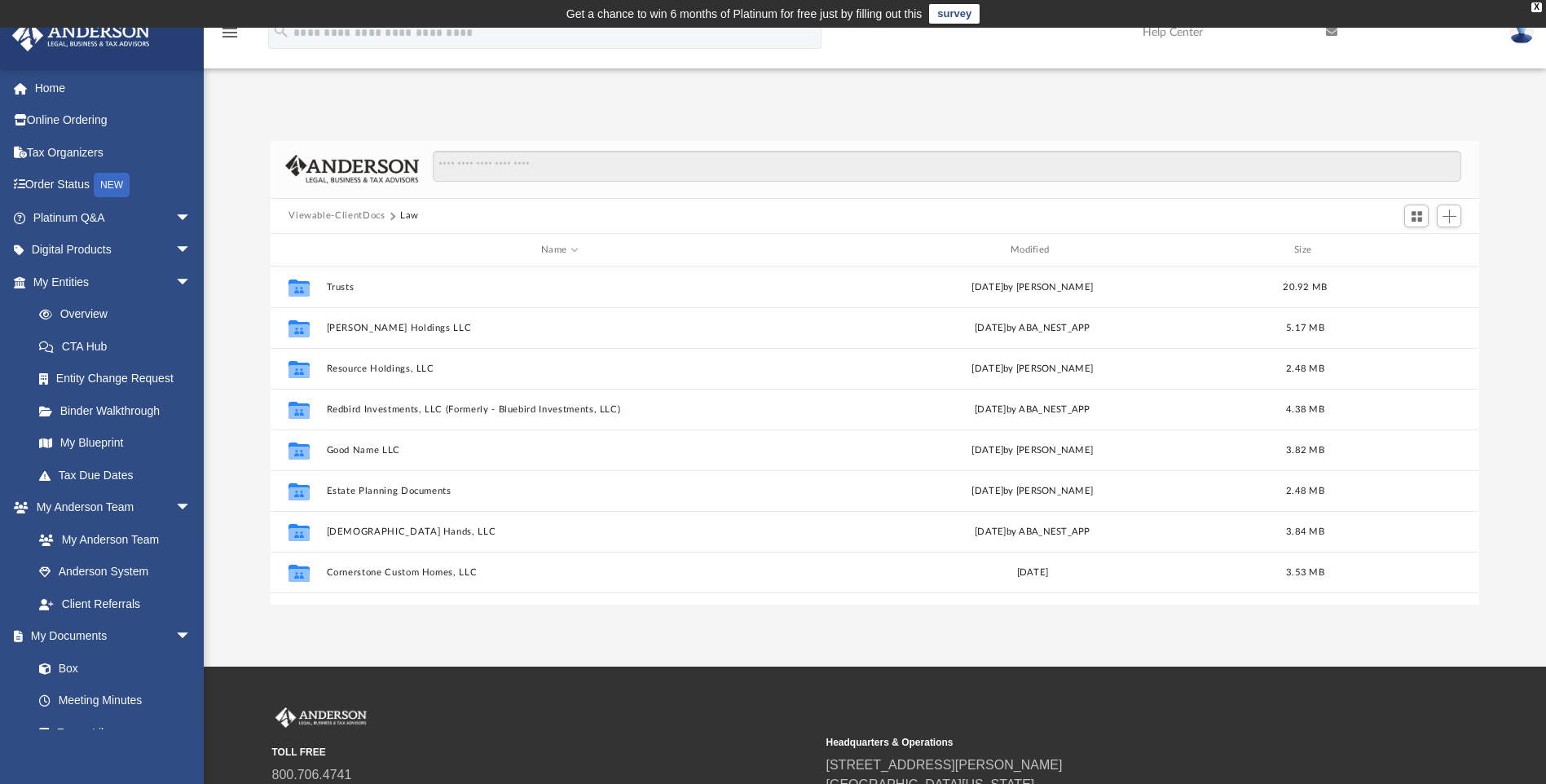
click at [354, 213] on button "Viewable-ClientDocs" at bounding box center [336, 215] width 96 height 15
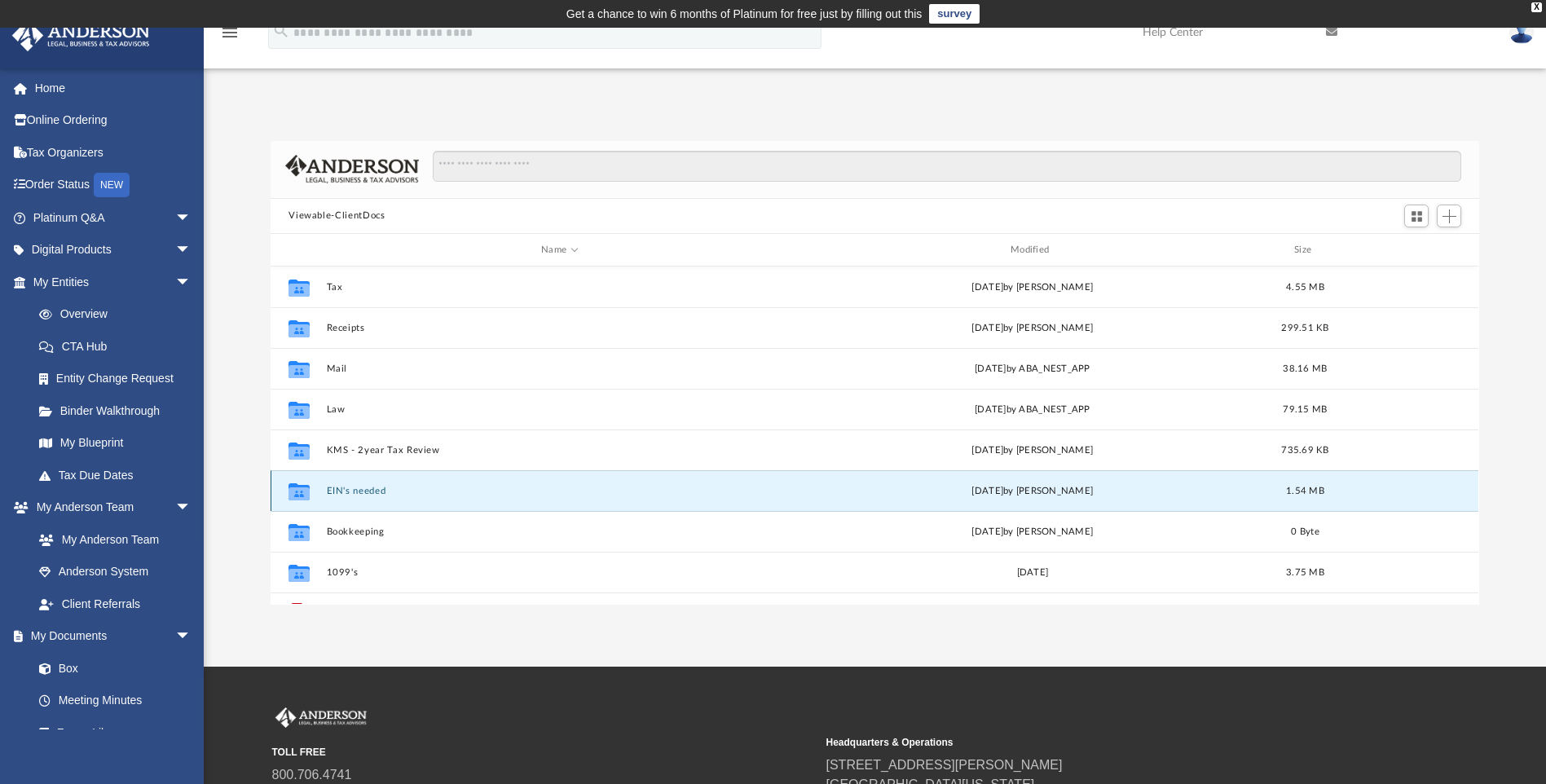
click at [363, 492] on button "EIN's needed" at bounding box center [559, 490] width 466 height 10
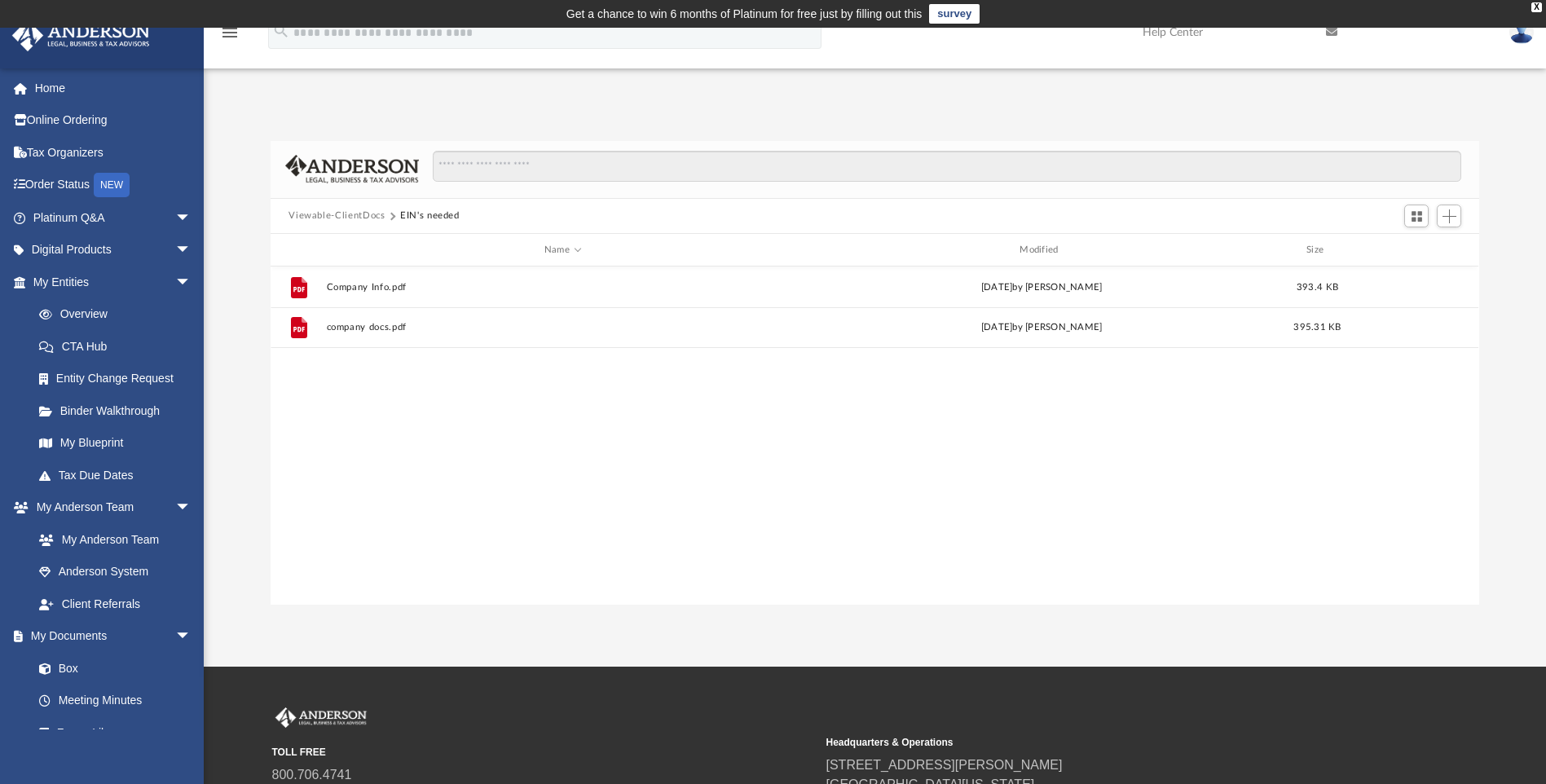
click at [358, 209] on button "Viewable-ClientDocs" at bounding box center [336, 215] width 96 height 15
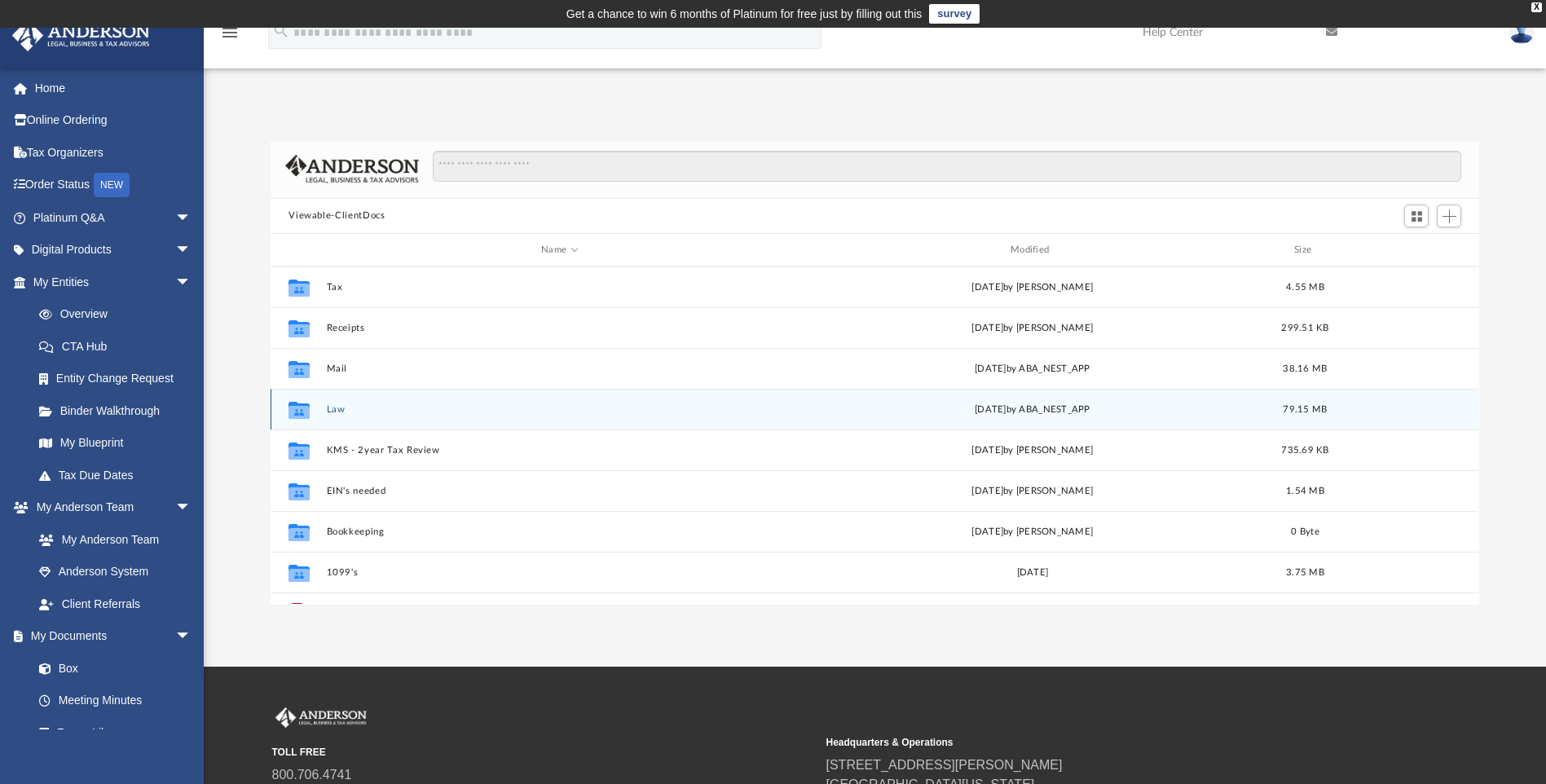
click at [332, 402] on div "Collaborated Folder Law Mon Aug 25 2025 by ABA_NEST_APP 79.15 MB" at bounding box center [874, 409] width 1208 height 41
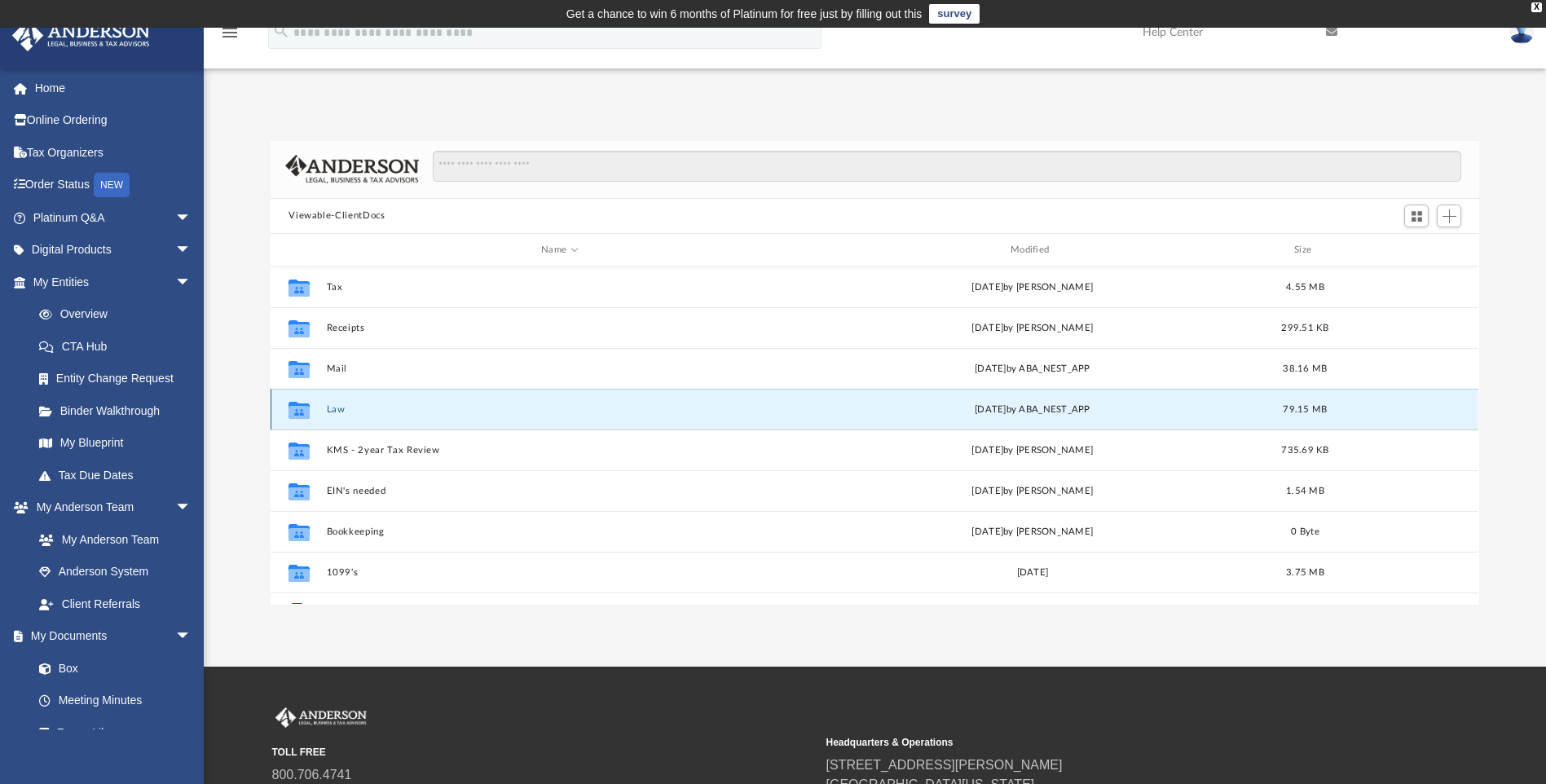
click at [333, 409] on button "Law" at bounding box center [559, 409] width 466 height 10
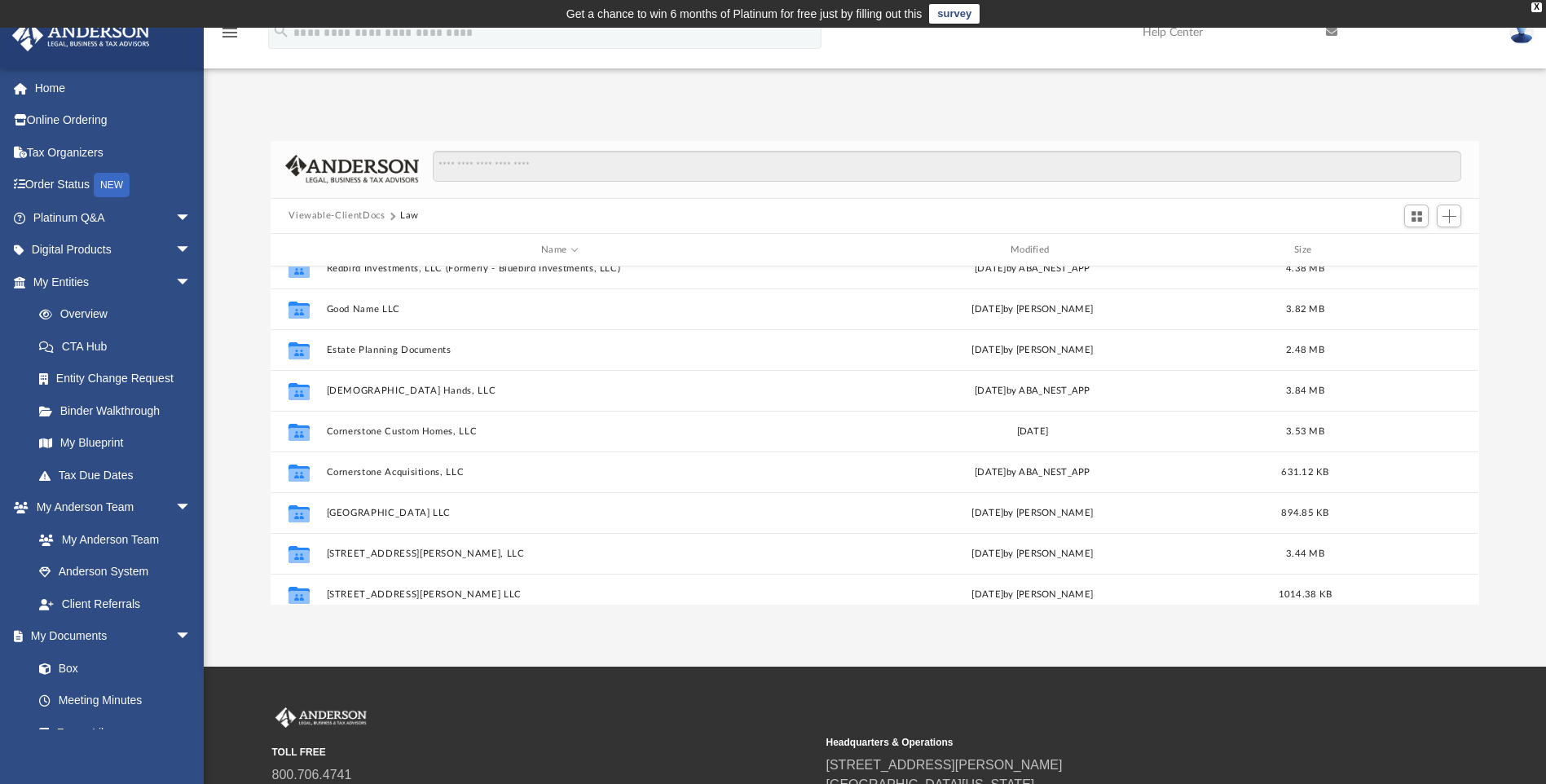
scroll to position [245, 0]
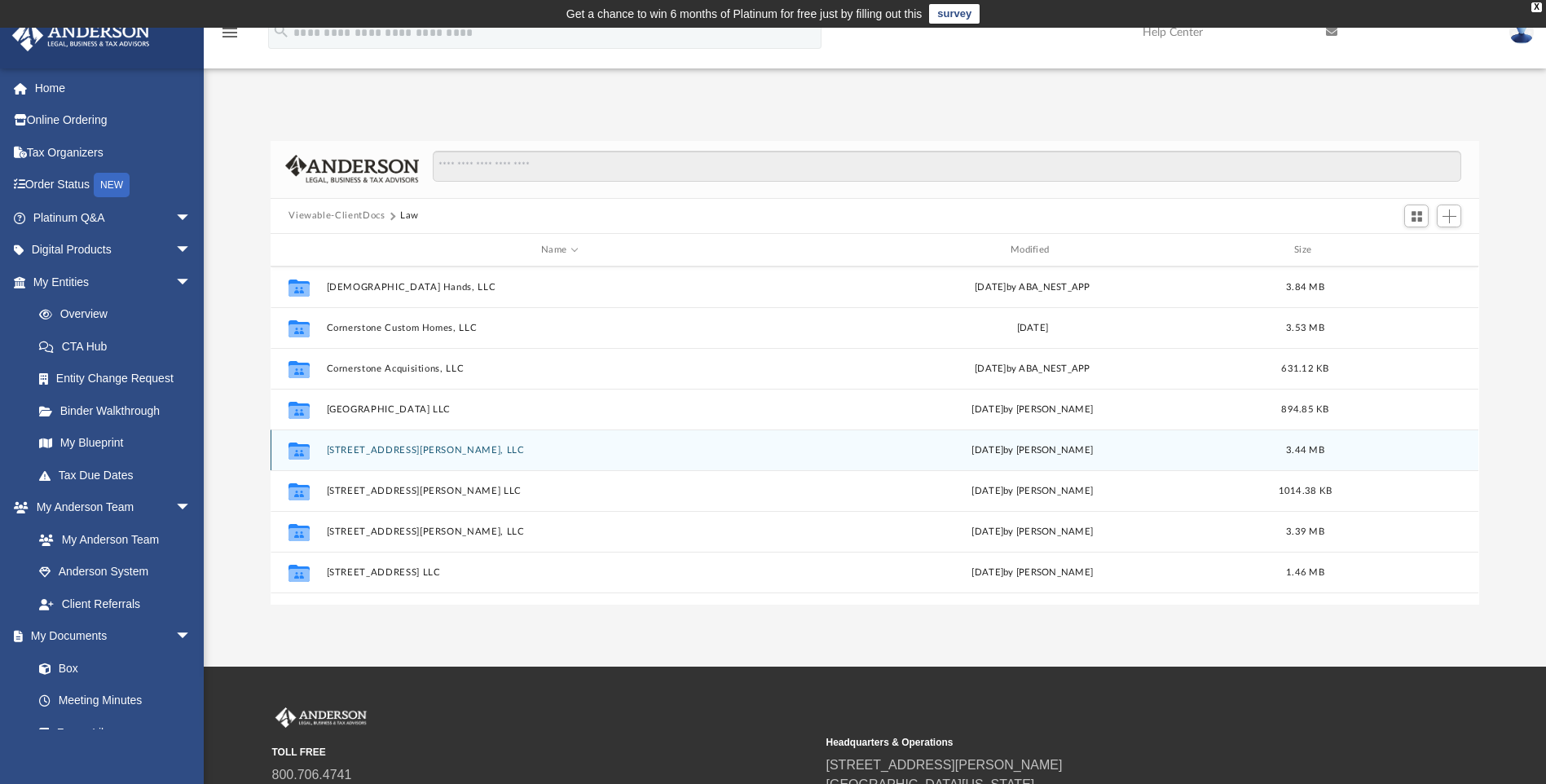
click at [388, 443] on div "Collaborated Folder 855 Winn Street, LLC Mon Aug 18 2025 by Morgan Winkler 3.44…" at bounding box center [874, 449] width 1208 height 41
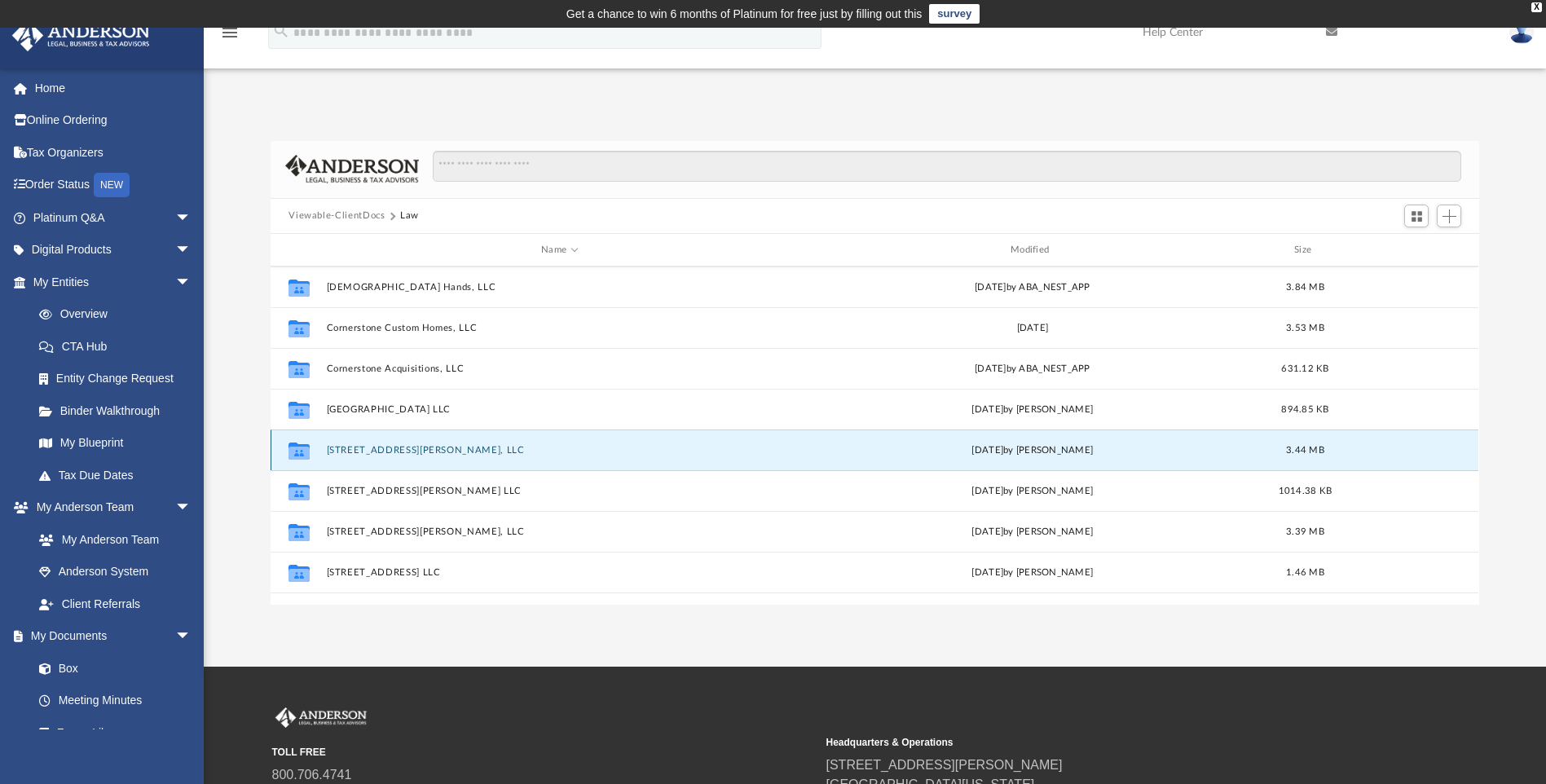
click at [389, 446] on button "855 Winn Street, LLC" at bounding box center [559, 450] width 466 height 10
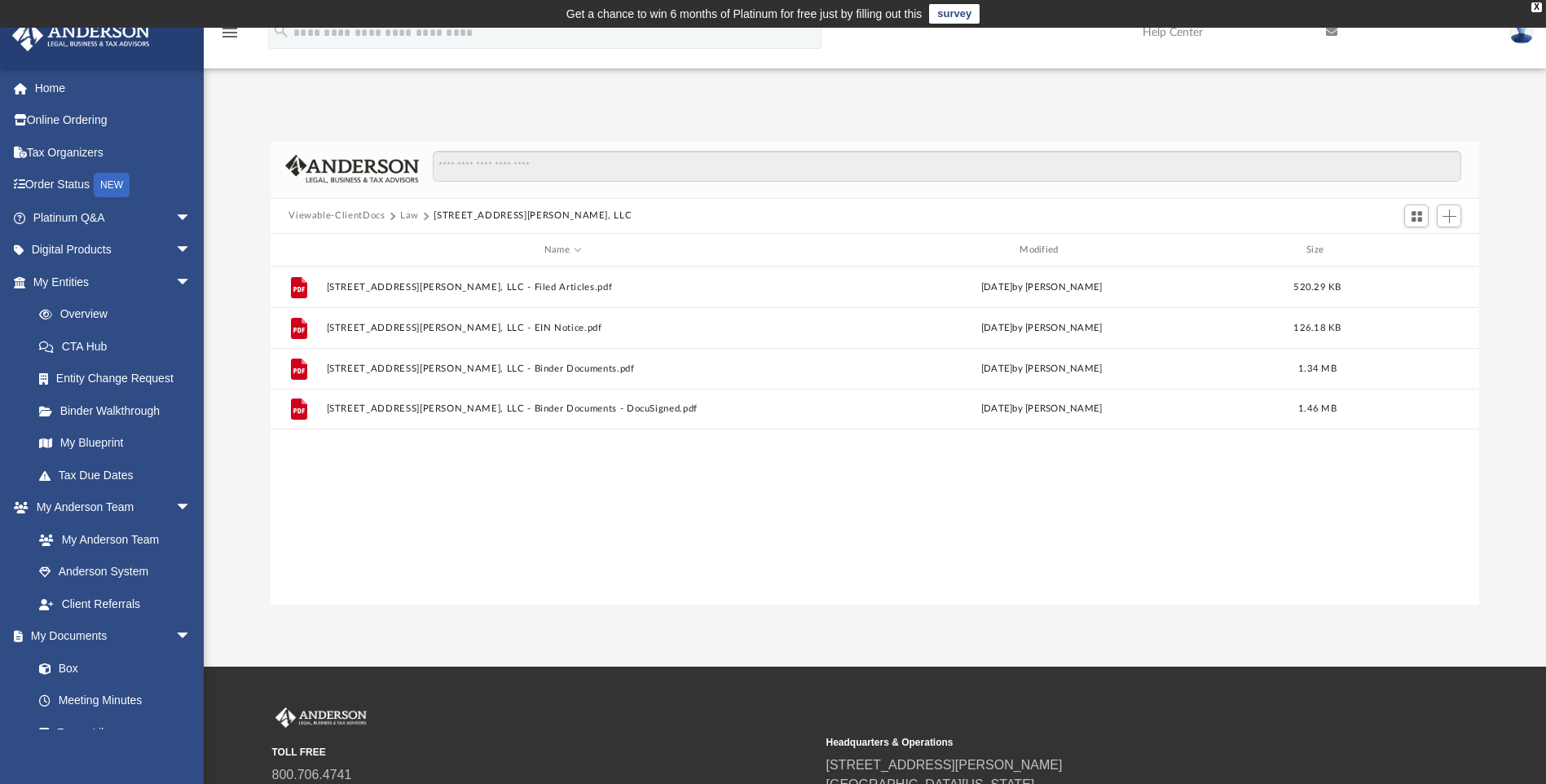
scroll to position [0, 0]
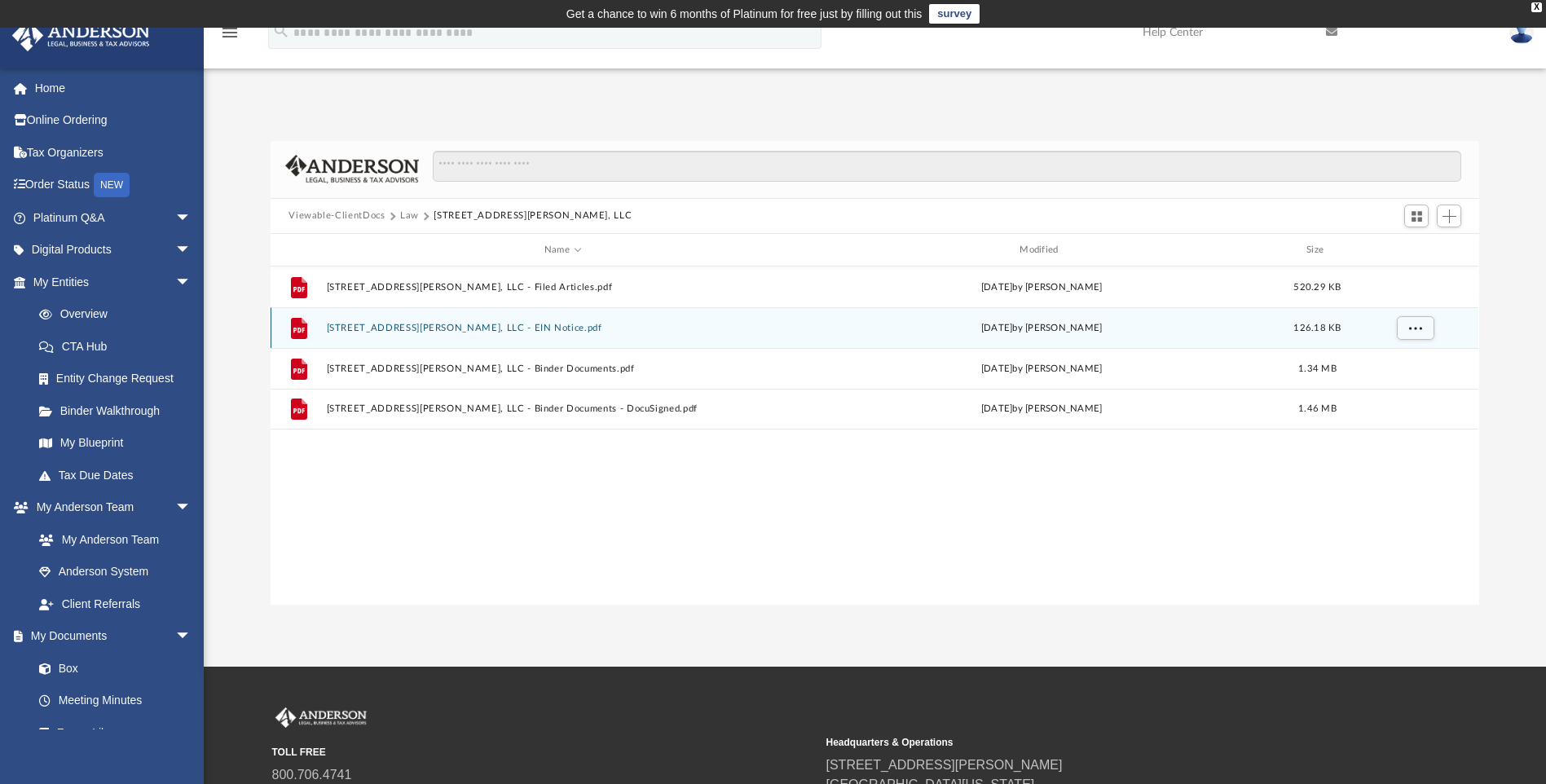
click at [464, 322] on button "855 Winn Street, LLC - EIN Notice.pdf" at bounding box center [562, 328] width 471 height 10
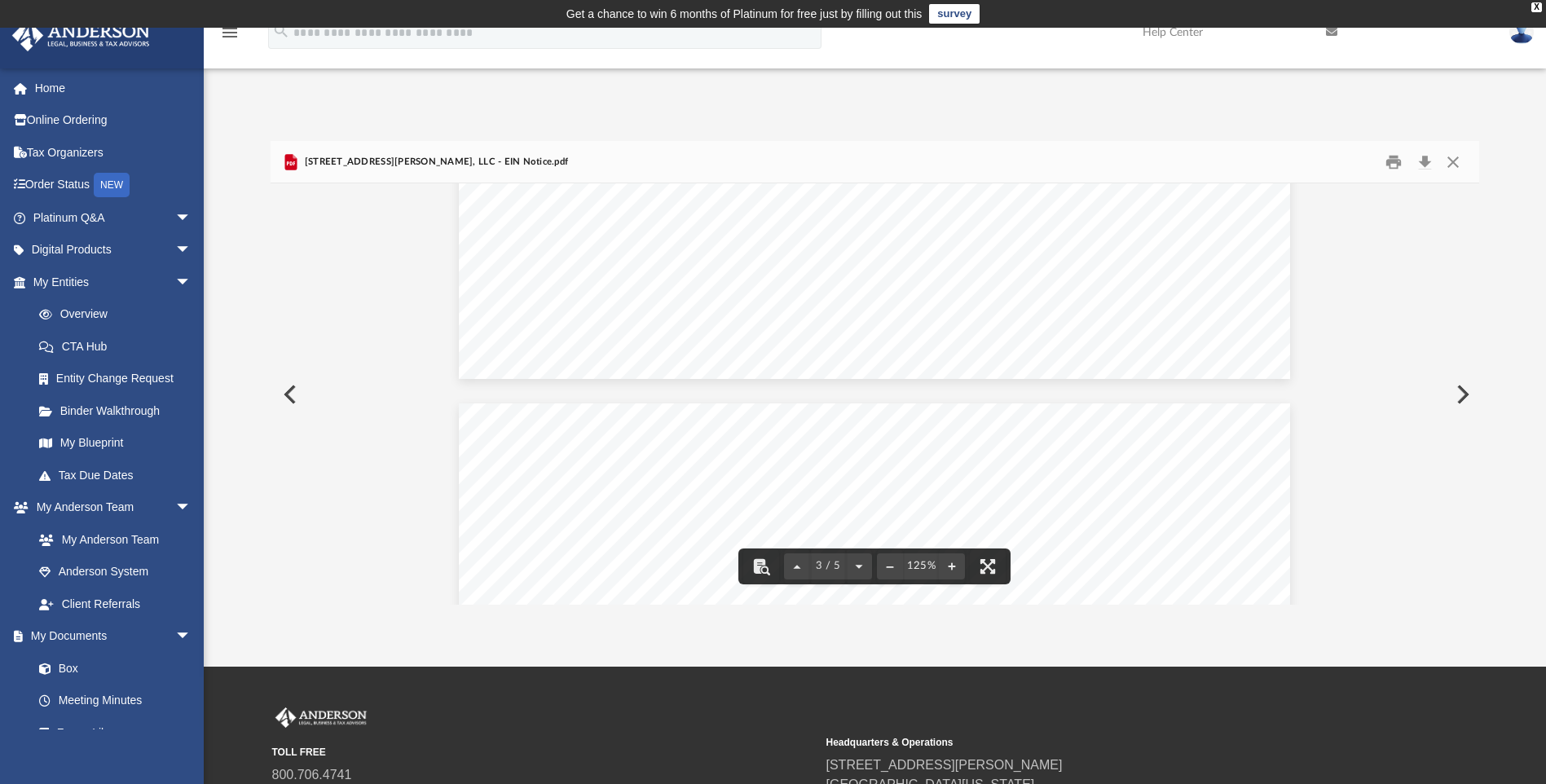
scroll to position [2932, 0]
